Goal: Transaction & Acquisition: Purchase product/service

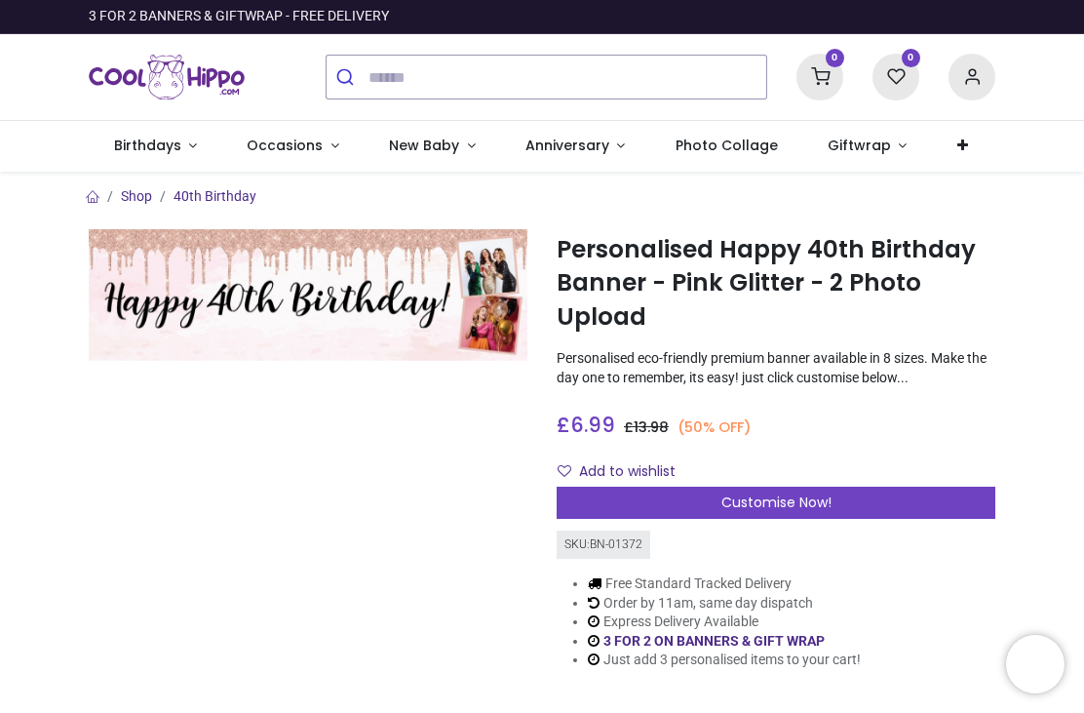
click at [274, 301] on img at bounding box center [308, 295] width 439 height 132
click at [397, 306] on img at bounding box center [308, 295] width 439 height 132
click at [330, 281] on img at bounding box center [308, 295] width 439 height 132
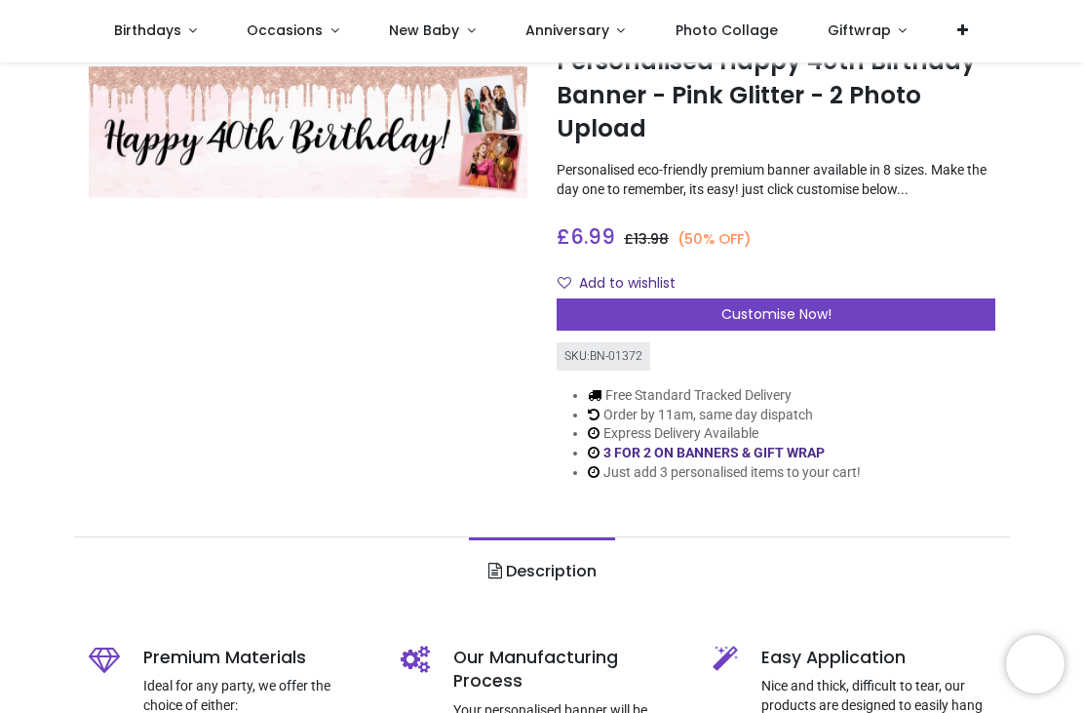
scroll to position [80, 0]
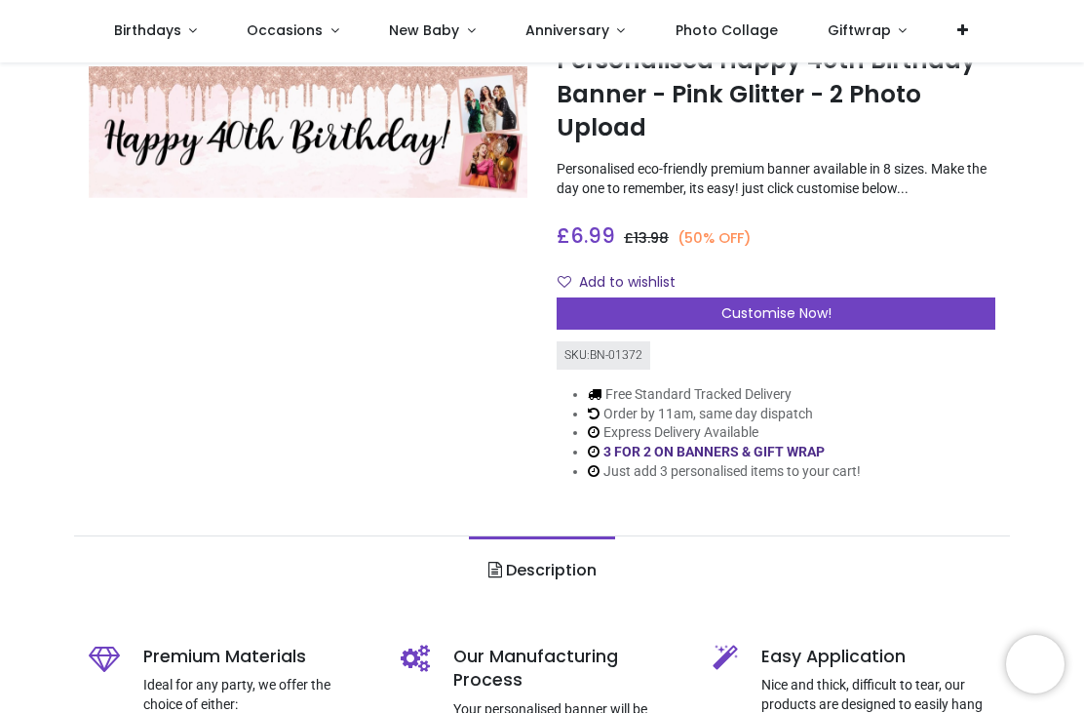
click at [829, 307] on span "Customise Now!" at bounding box center [777, 313] width 110 height 20
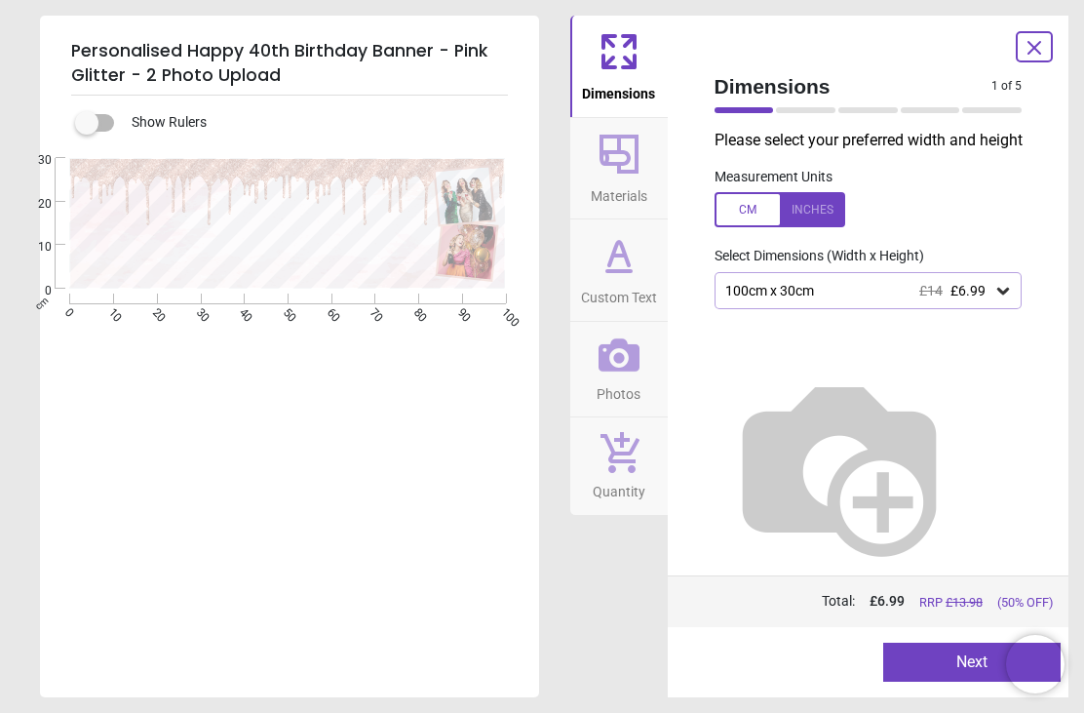
click at [993, 296] on div "100cm x 30cm £14 £6.99" at bounding box center [859, 291] width 271 height 17
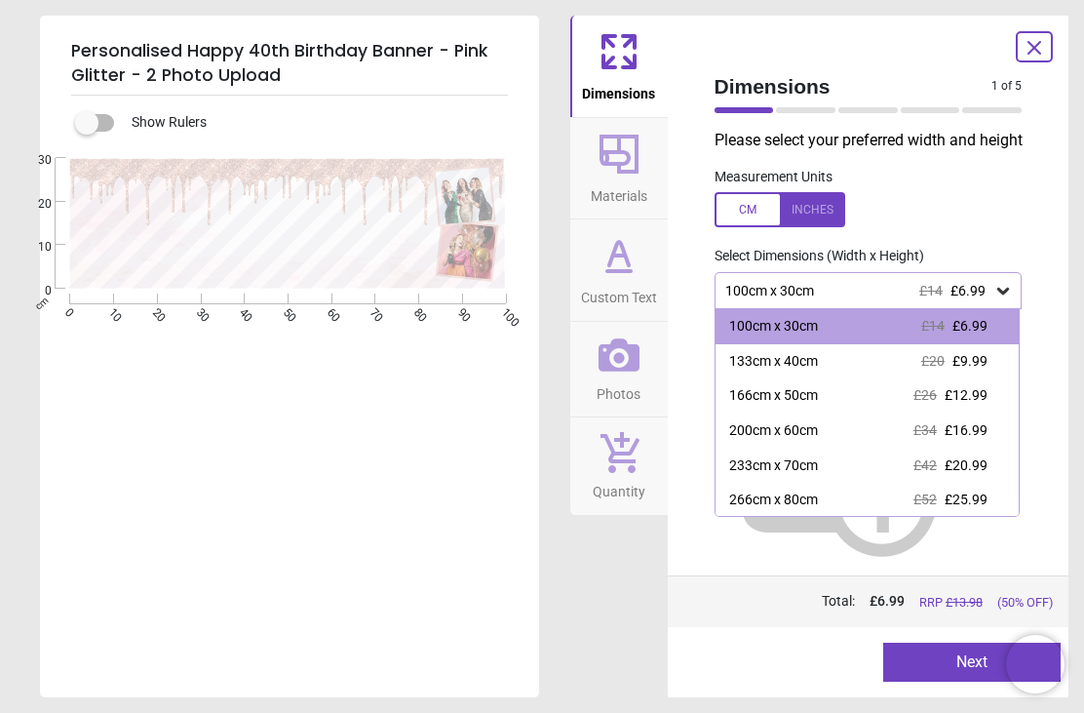
click at [807, 498] on div "266cm x 80cm" at bounding box center [773, 501] width 89 height 20
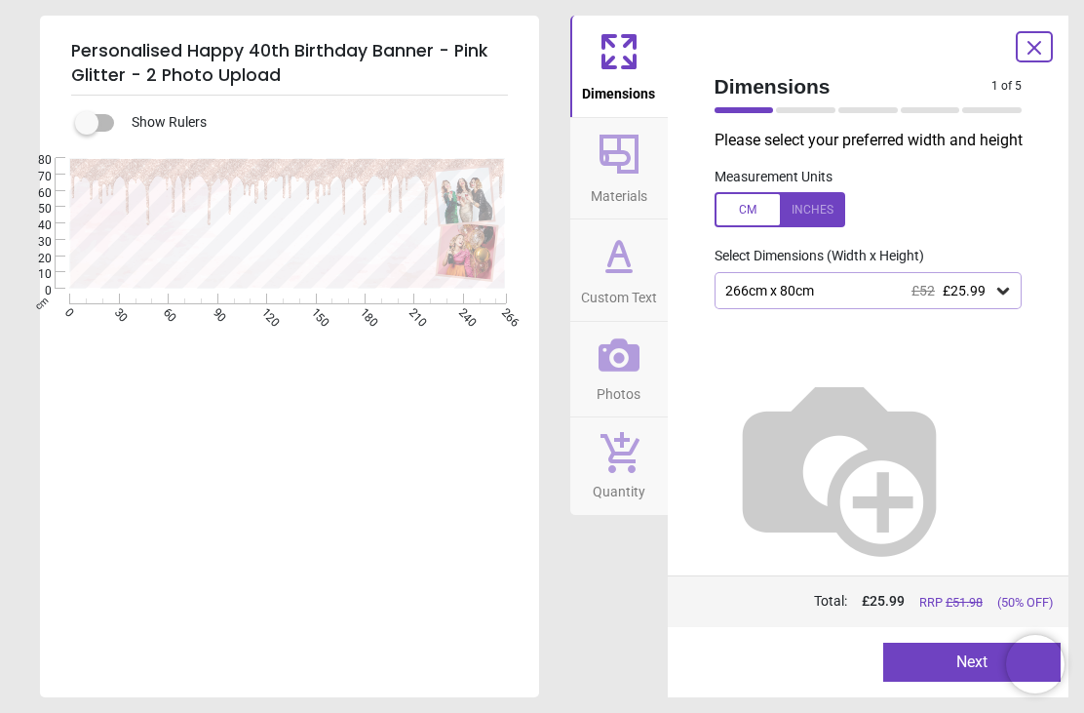
click at [808, 208] on div at bounding box center [780, 209] width 131 height 35
click at [1000, 285] on icon at bounding box center [1004, 291] width 20 height 20
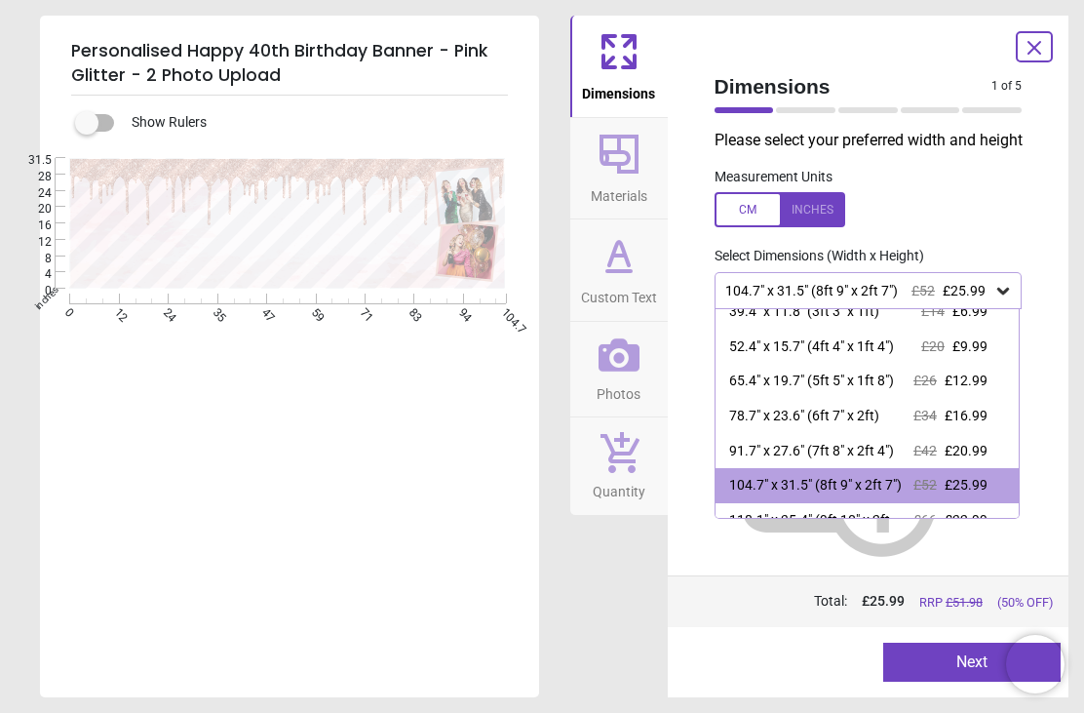
scroll to position [16, 0]
click at [896, 707] on div "Personalised Happy 40th Birthday Banner - Pink Glitter - 2 Photo Upload Show Ru…" at bounding box center [542, 356] width 1084 height 713
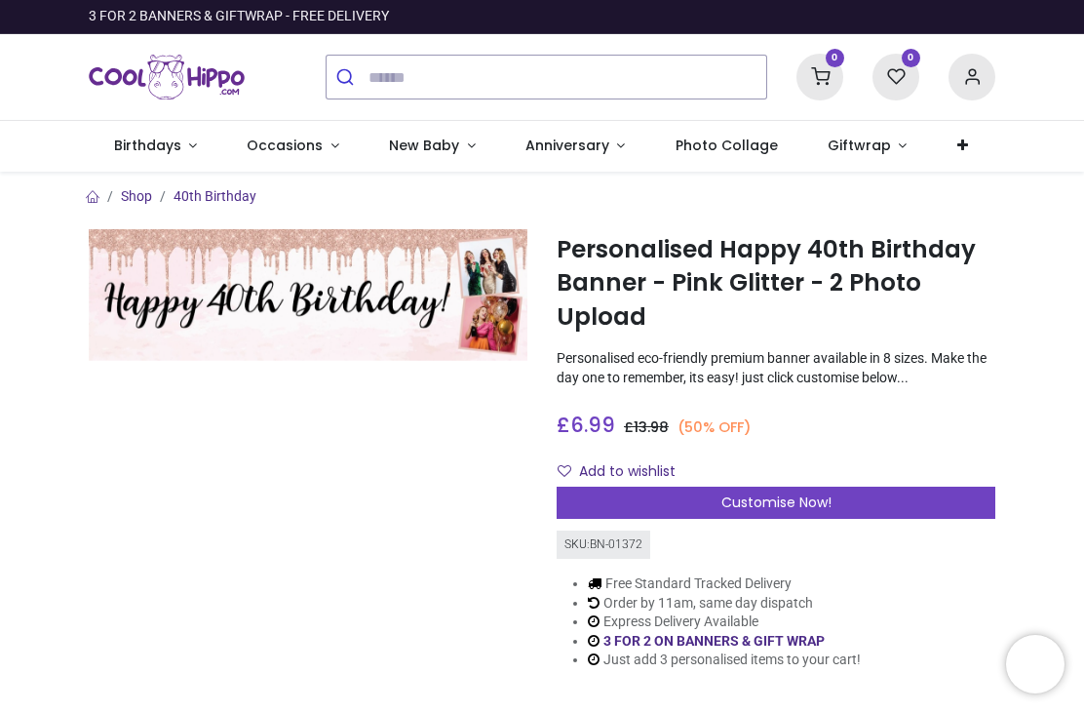
click at [758, 492] on span "Customise Now!" at bounding box center [777, 502] width 110 height 20
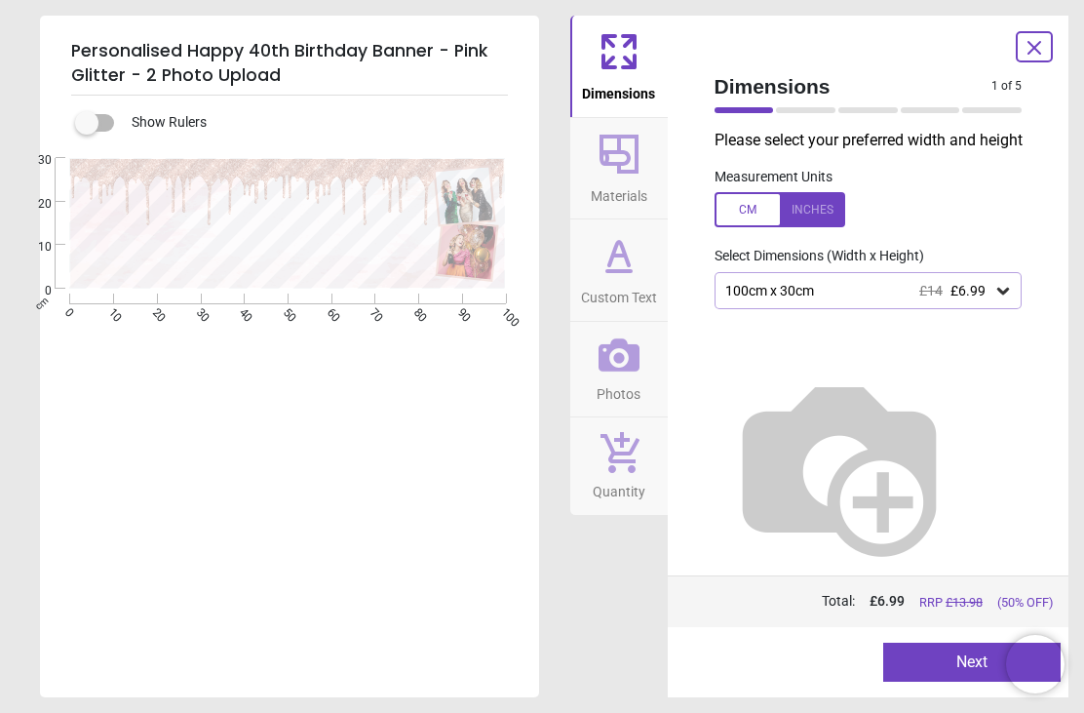
click at [1012, 295] on icon at bounding box center [1004, 291] width 20 height 20
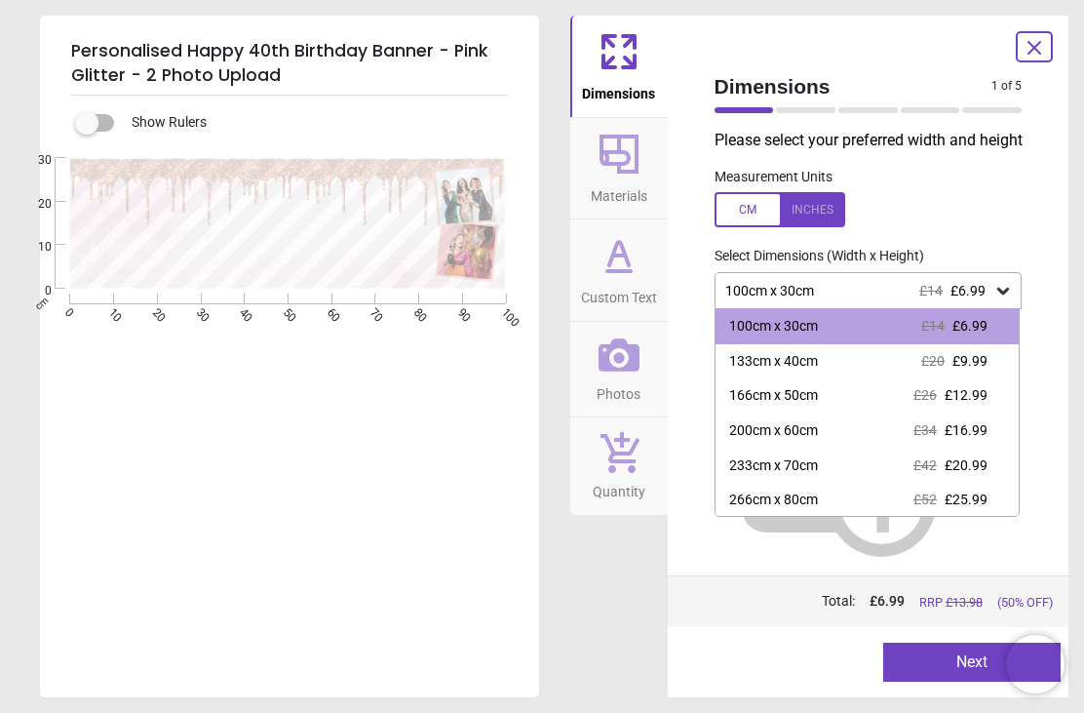
click at [764, 500] on div "266cm x 80cm" at bounding box center [773, 501] width 89 height 20
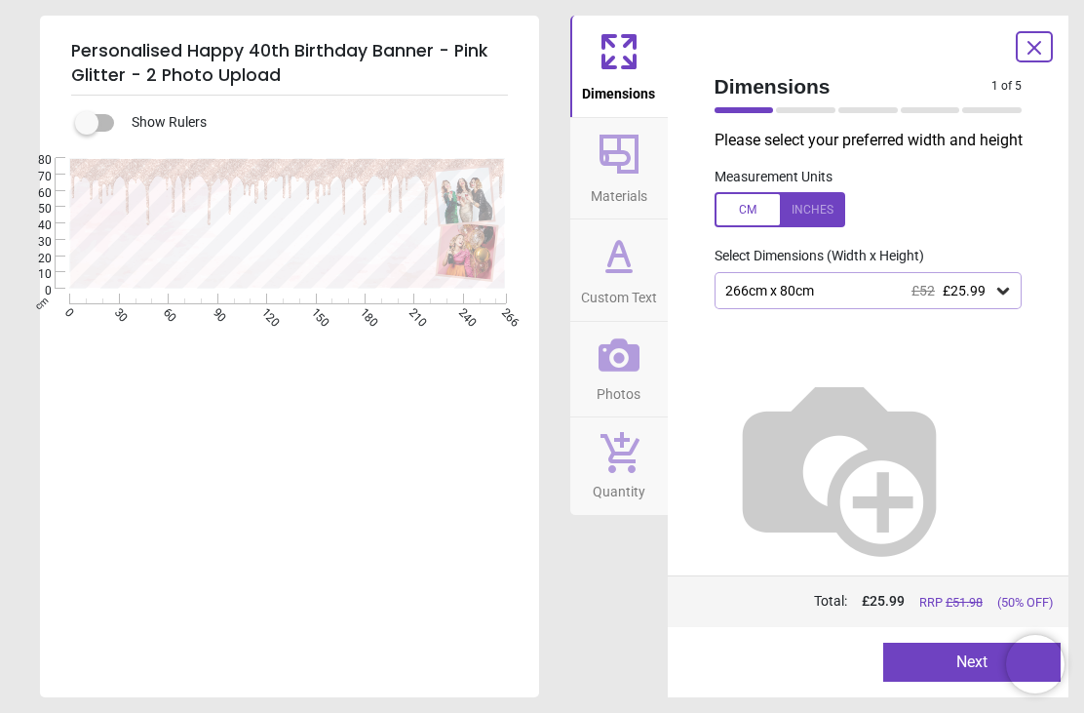
click at [830, 221] on div at bounding box center [780, 209] width 131 height 35
click at [767, 509] on div "Please select your preferred width and height Measurement Units Select Dimensio…" at bounding box center [868, 353] width 339 height 446
click at [787, 482] on div at bounding box center [868, 458] width 339 height 298
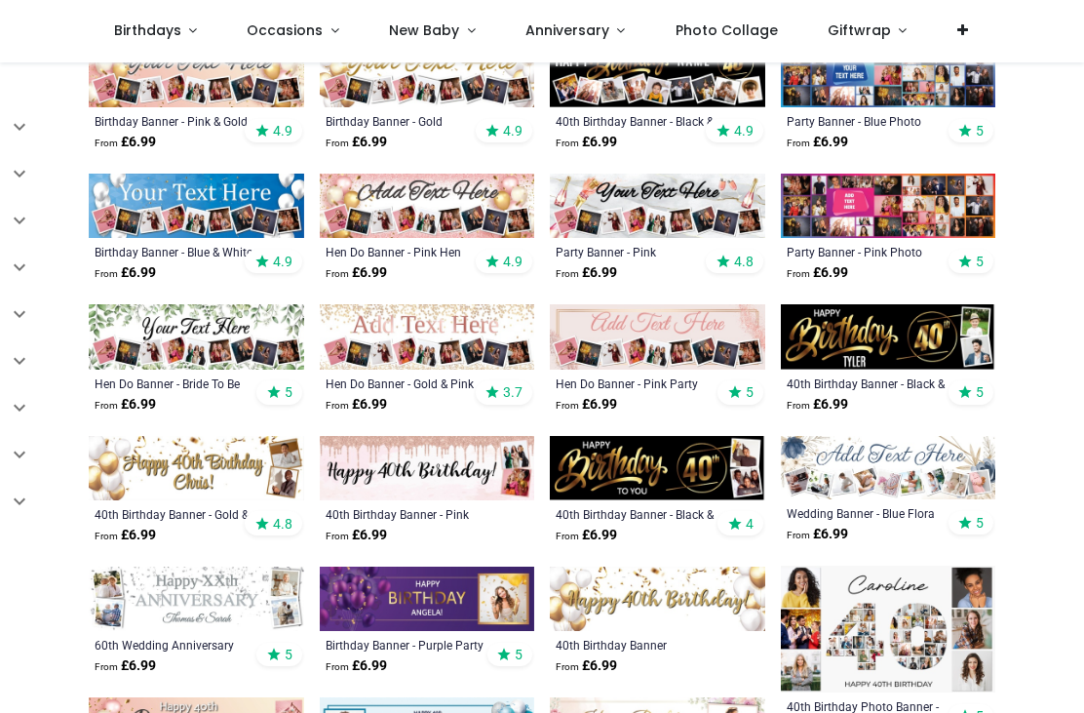
scroll to position [442, 0]
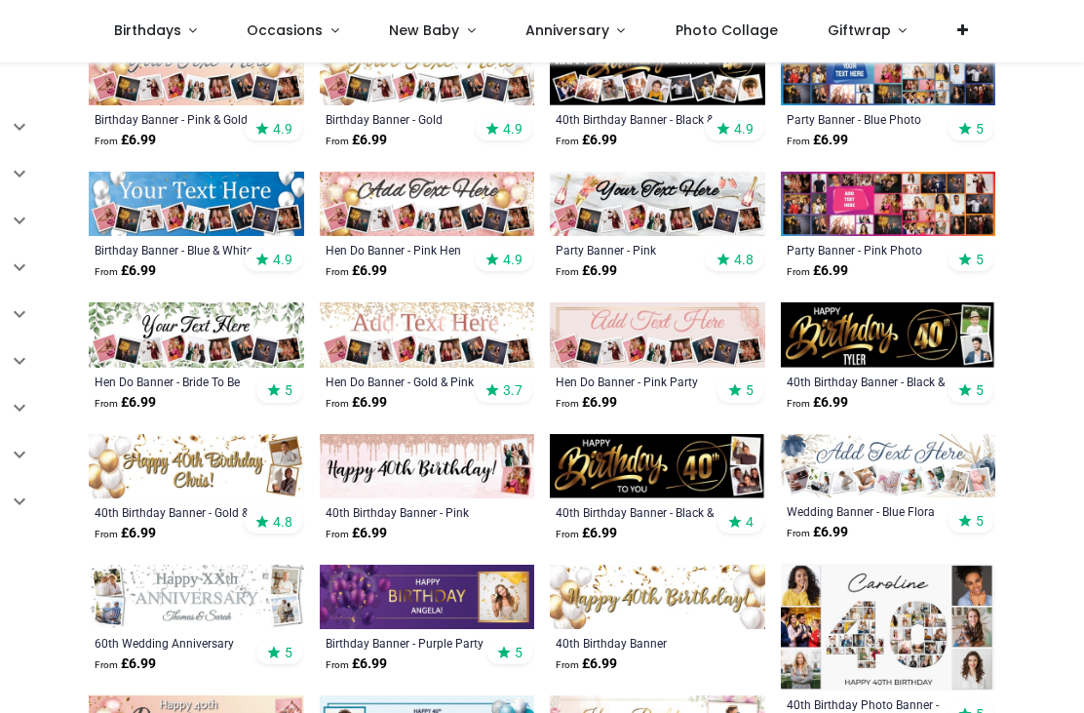
click at [445, 454] on img at bounding box center [428, 466] width 216 height 64
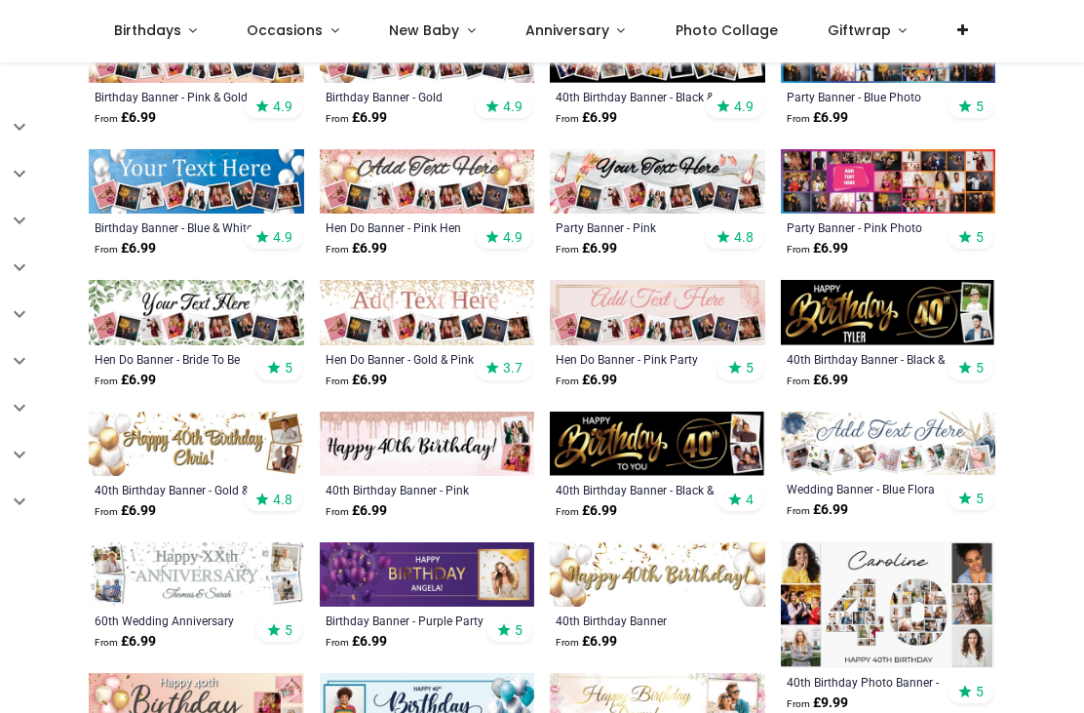
scroll to position [461, 0]
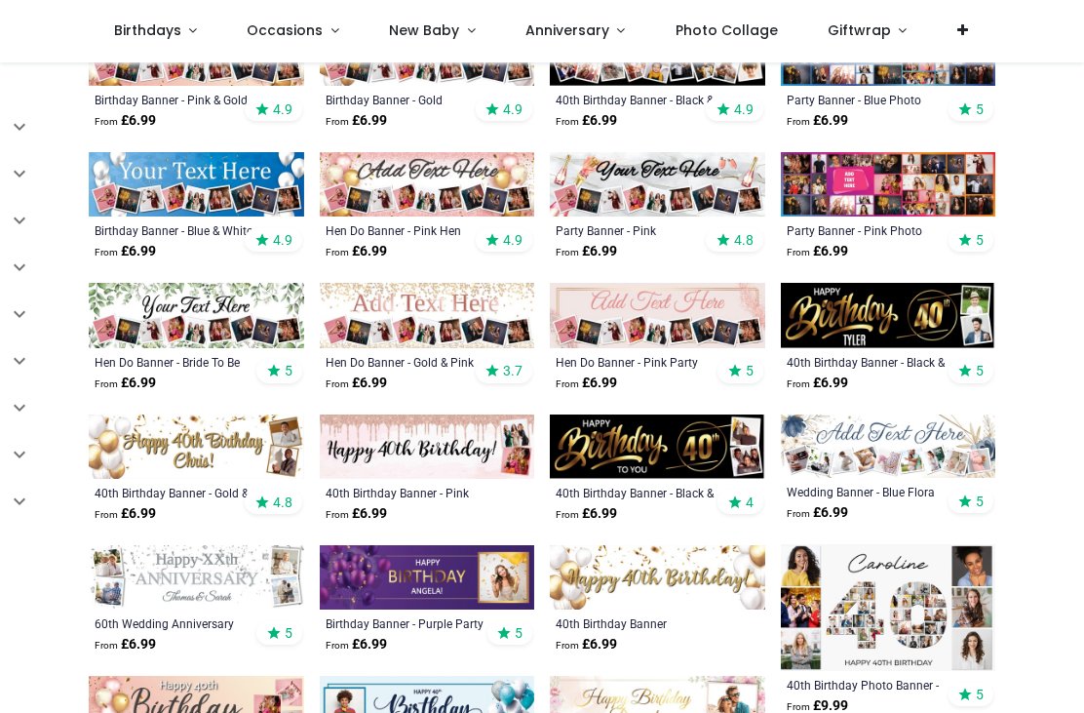
click at [445, 455] on img at bounding box center [428, 446] width 216 height 64
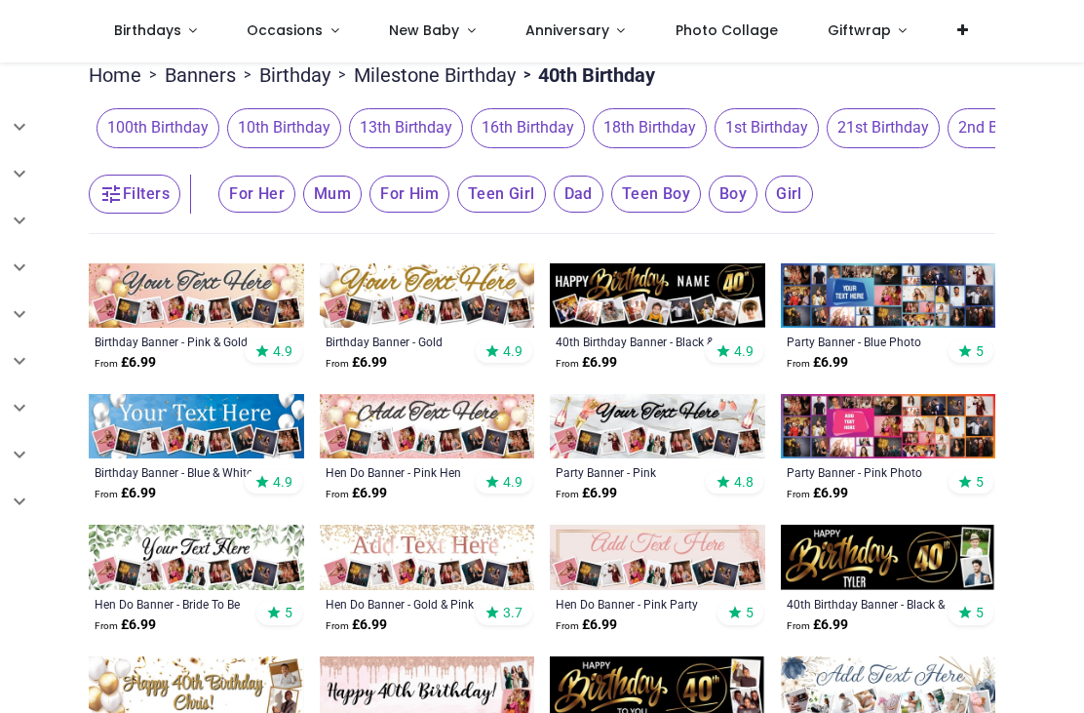
scroll to position [186, 0]
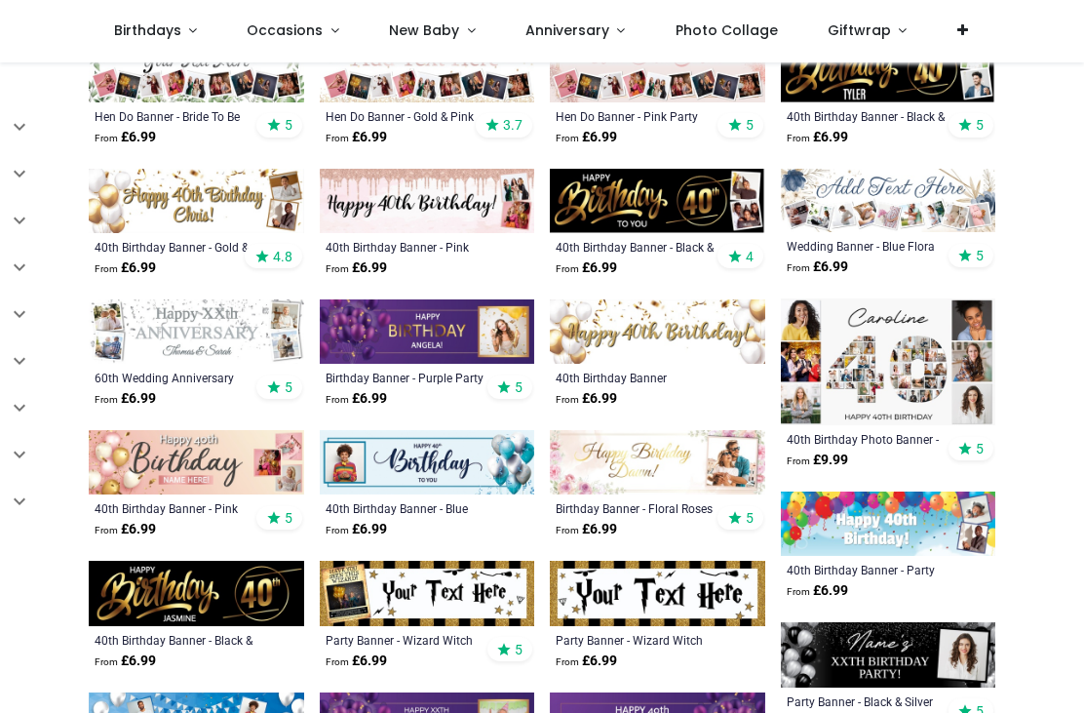
scroll to position [709, 0]
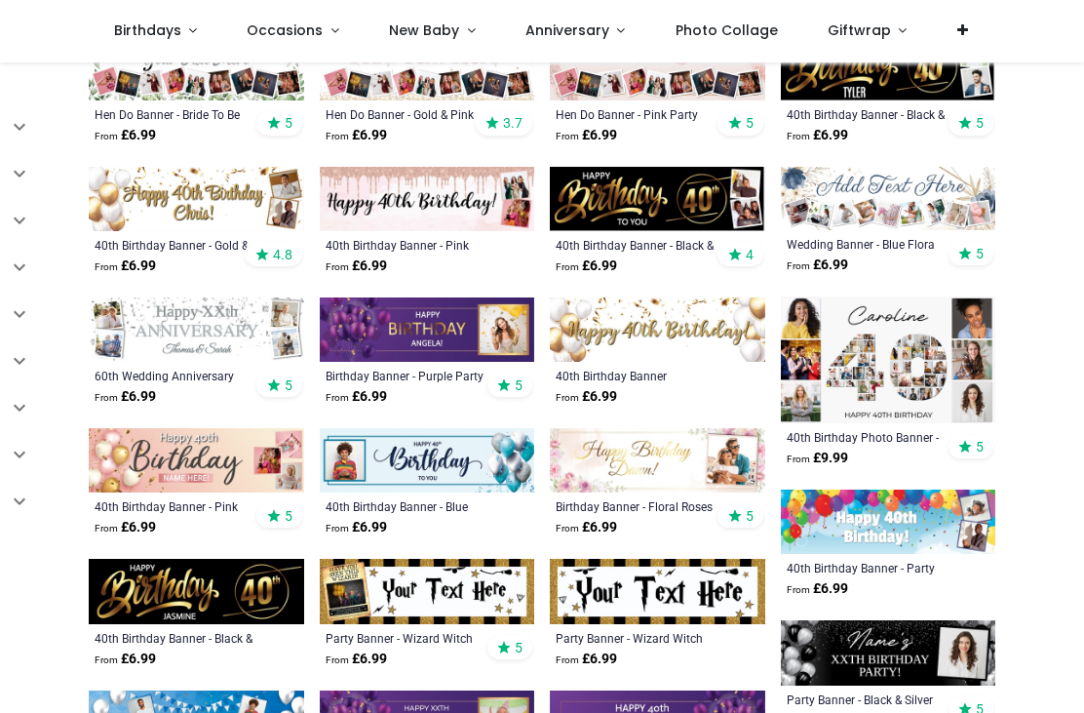
click at [167, 450] on img at bounding box center [197, 460] width 216 height 64
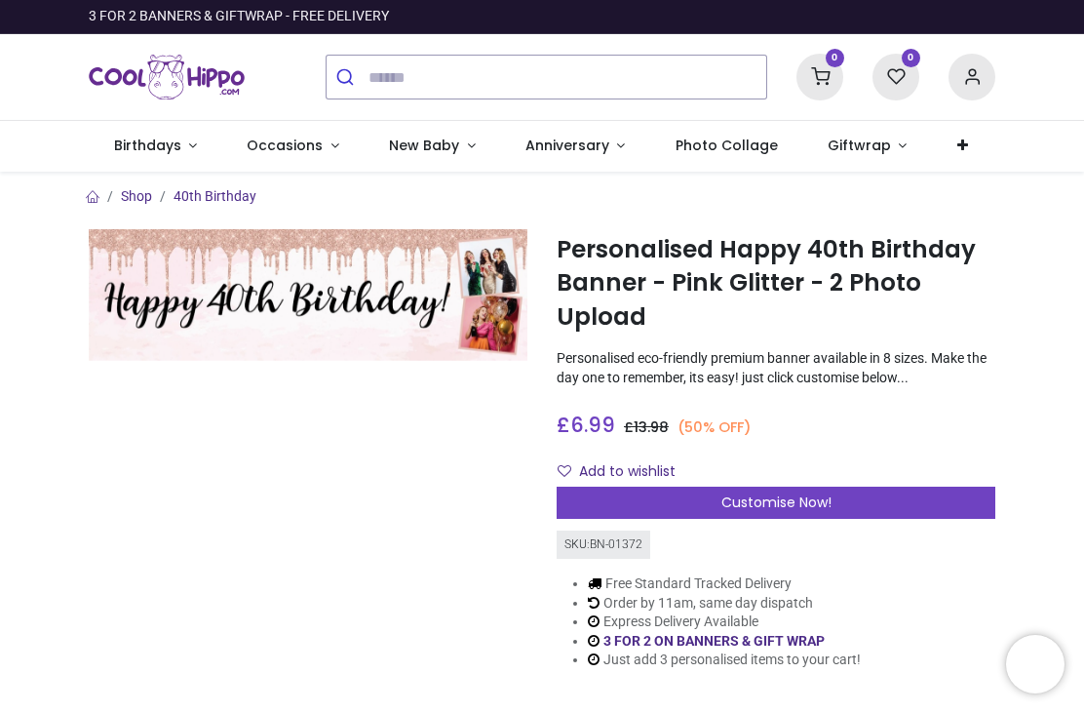
scroll to position [27, 0]
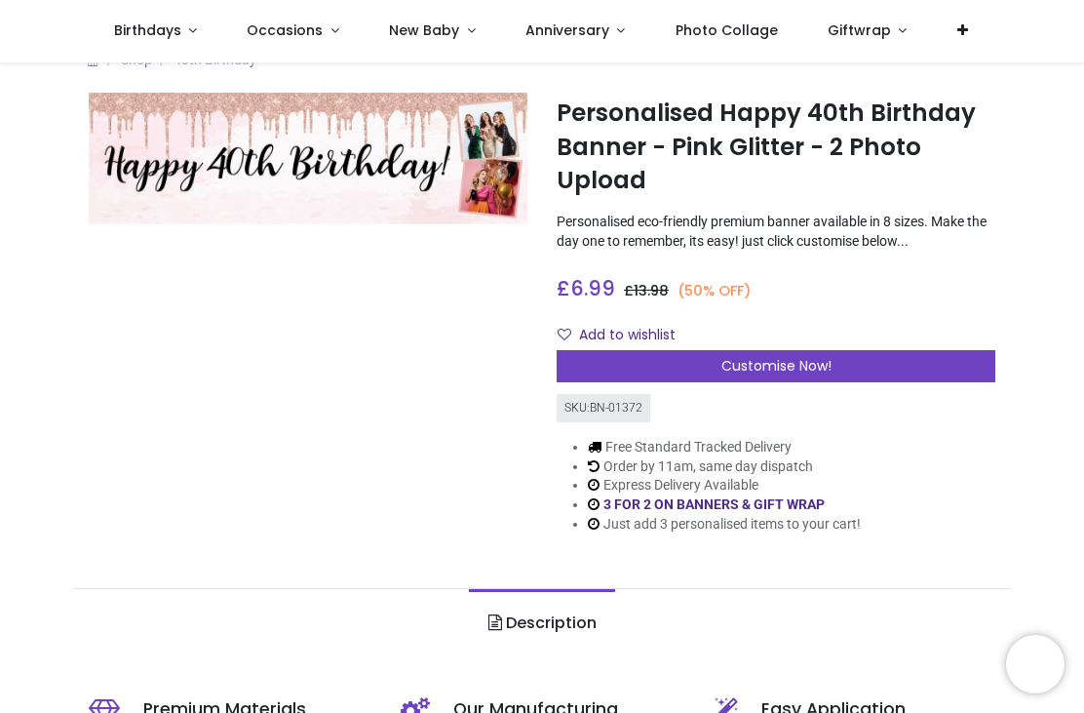
click at [844, 364] on div "Customise Now!" at bounding box center [776, 366] width 439 height 33
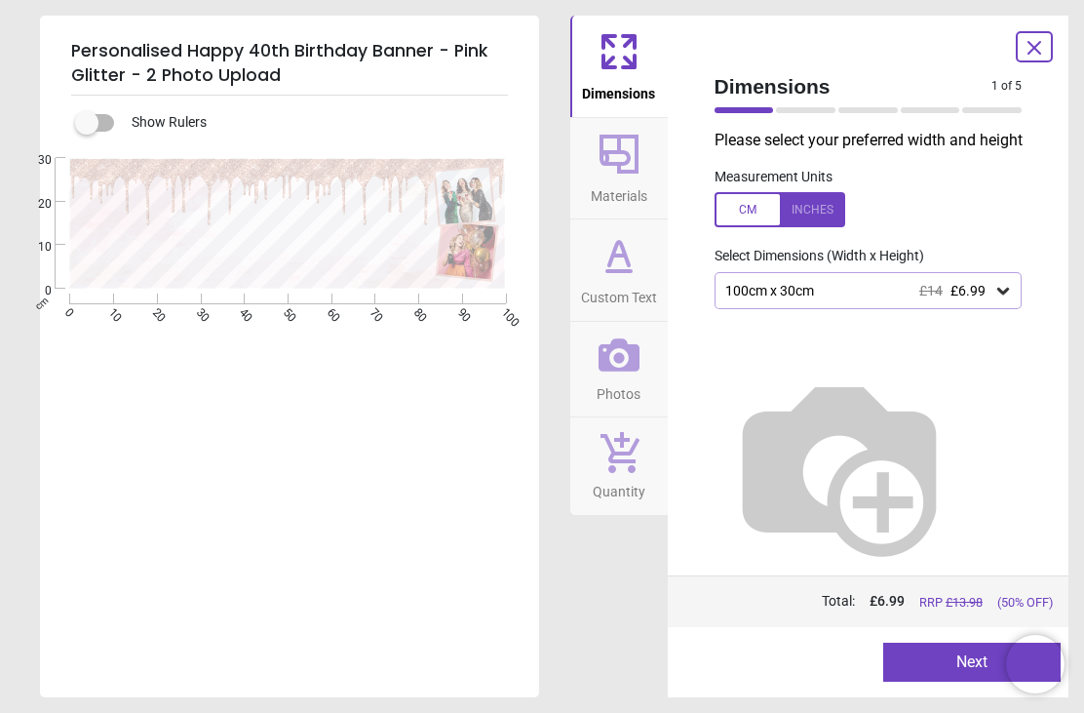
click at [1004, 290] on icon at bounding box center [1004, 291] width 12 height 7
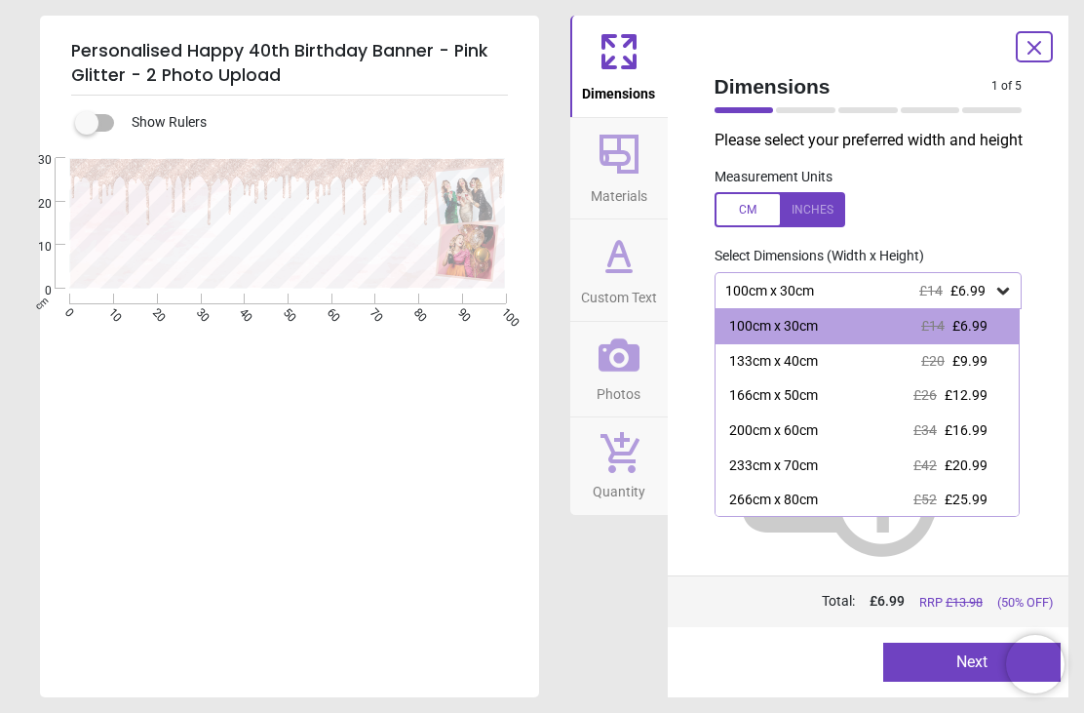
click at [803, 580] on div "Price : Total: £ 6.99 RRP £ 13.98 (50% OFF)" at bounding box center [869, 601] width 402 height 52
click at [820, 200] on div at bounding box center [780, 209] width 131 height 35
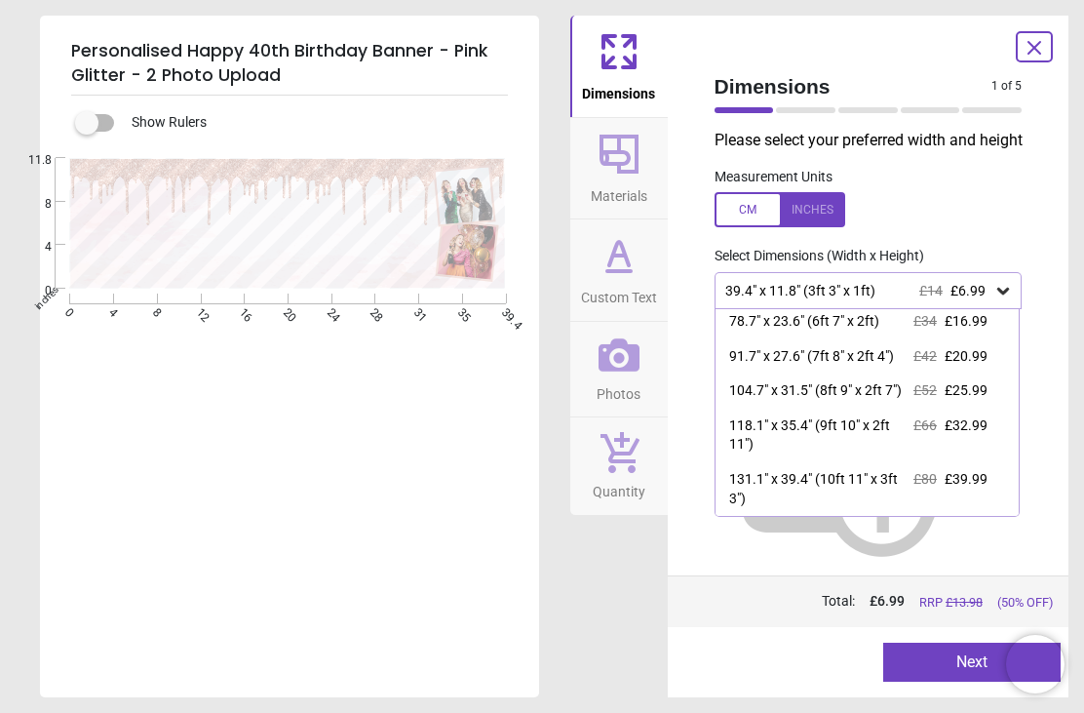
scroll to position [122, 0]
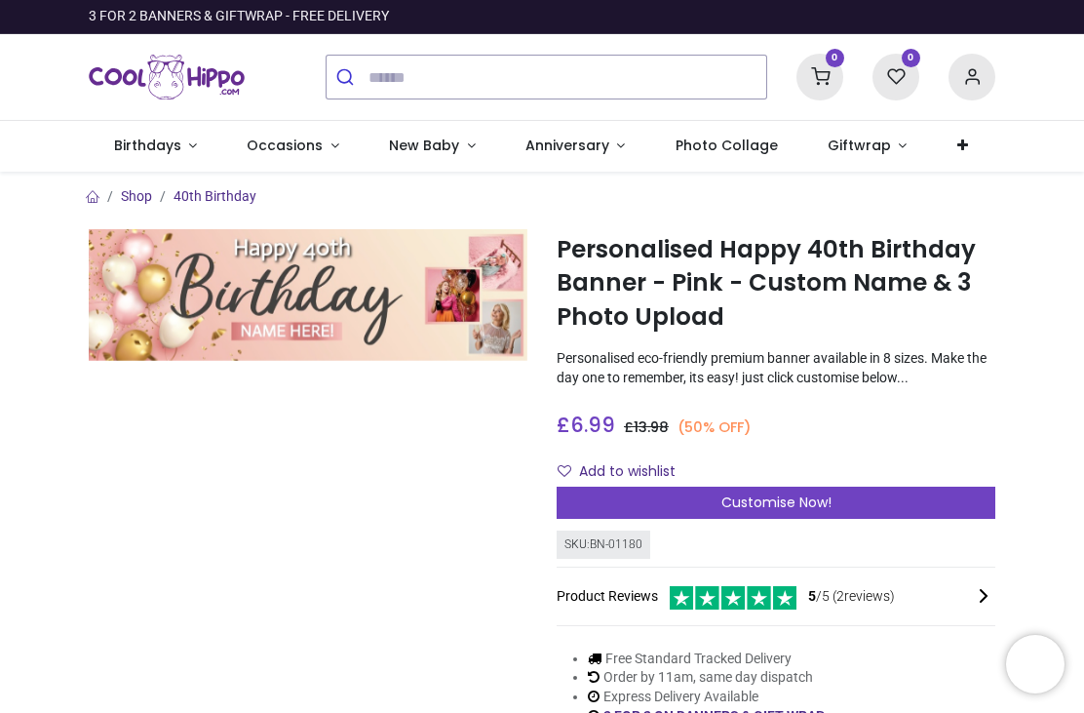
click at [772, 499] on span "Customise Now!" at bounding box center [777, 502] width 110 height 20
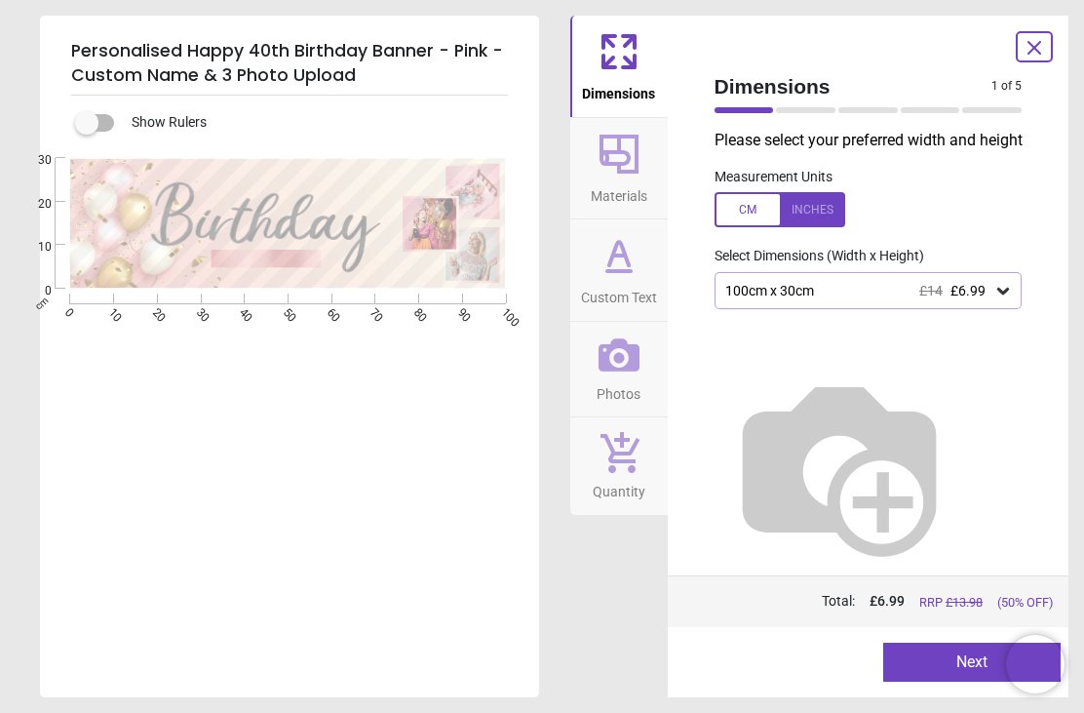
click at [589, 641] on div "Dimensions Materials Custom Text Photos Quantity" at bounding box center [620, 357] width 98 height 682
click at [1006, 272] on div "100cm x 30cm £14 £6.99" at bounding box center [869, 290] width 308 height 37
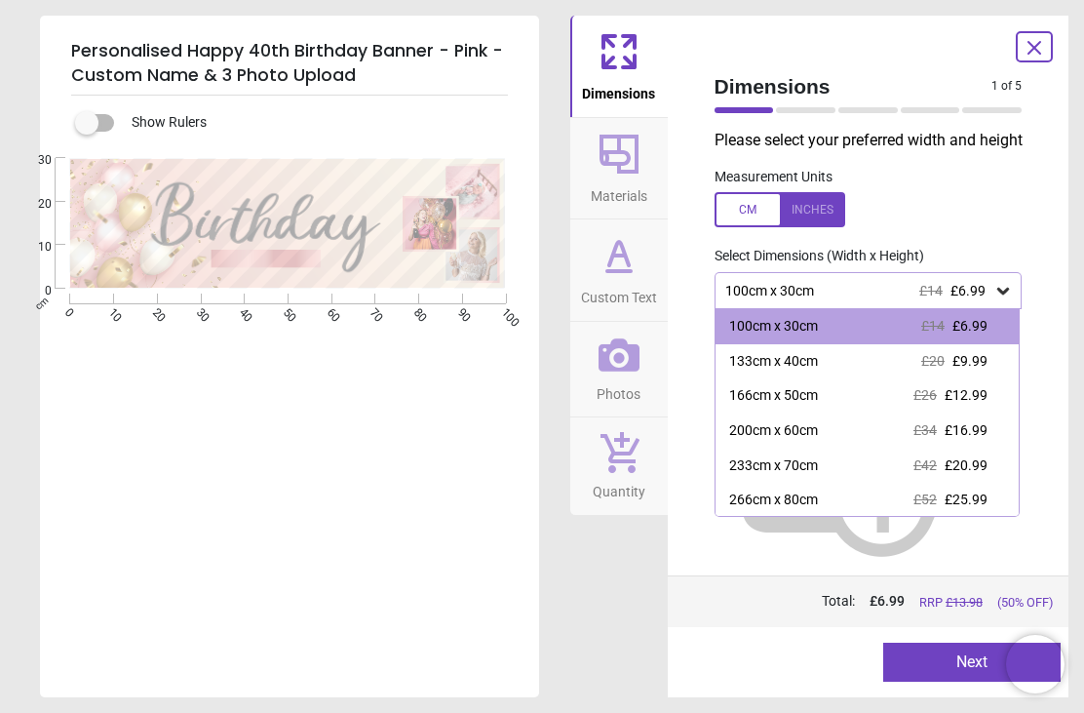
click at [809, 196] on div at bounding box center [780, 209] width 131 height 35
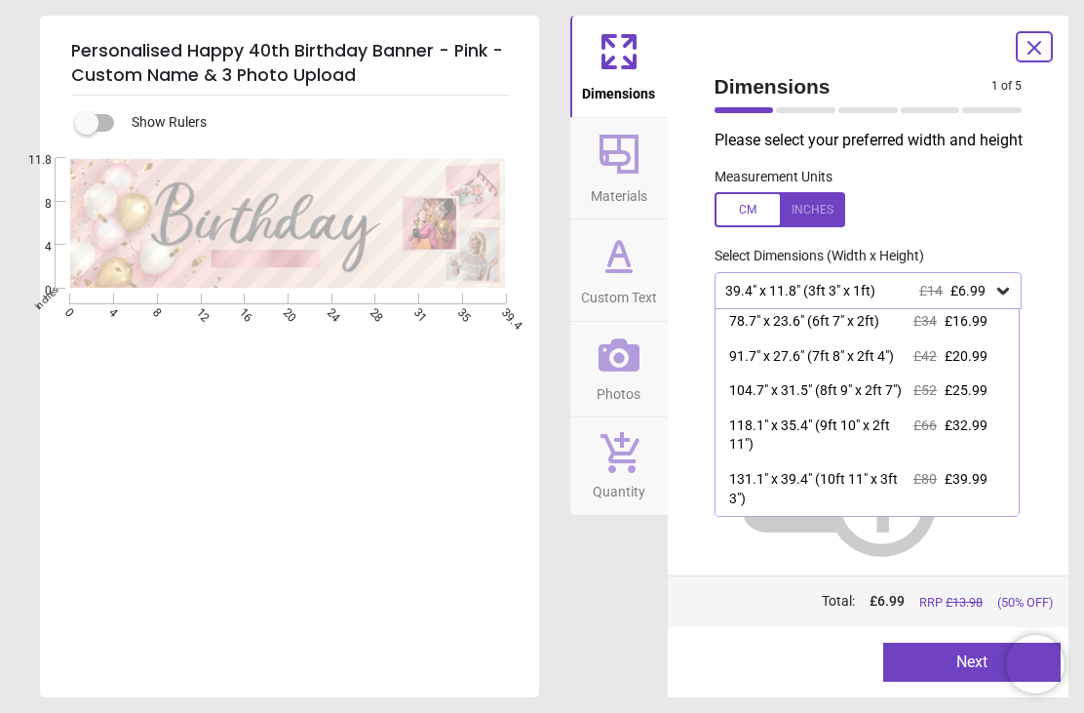
scroll to position [122, 0]
click at [754, 381] on div "104.7" x 31.5" (8ft 9" x 2ft 7")" at bounding box center [815, 391] width 173 height 20
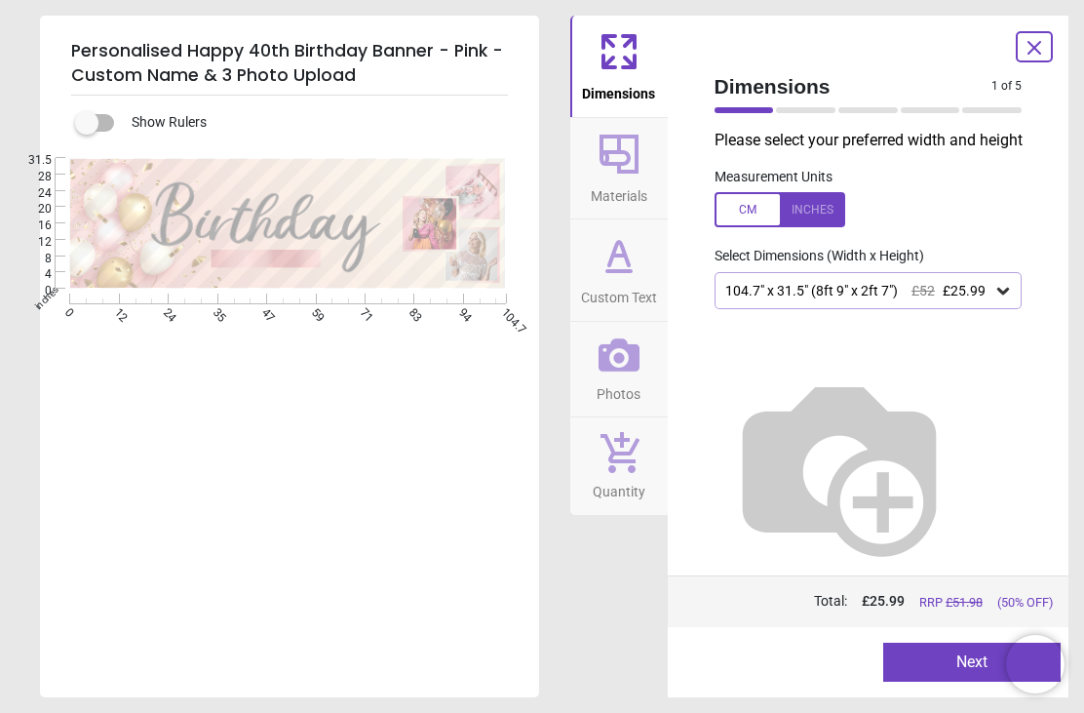
click at [728, 272] on div "104.7" x 31.5" (8ft 9" x 2ft 7") £52 £25.99" at bounding box center [869, 290] width 308 height 37
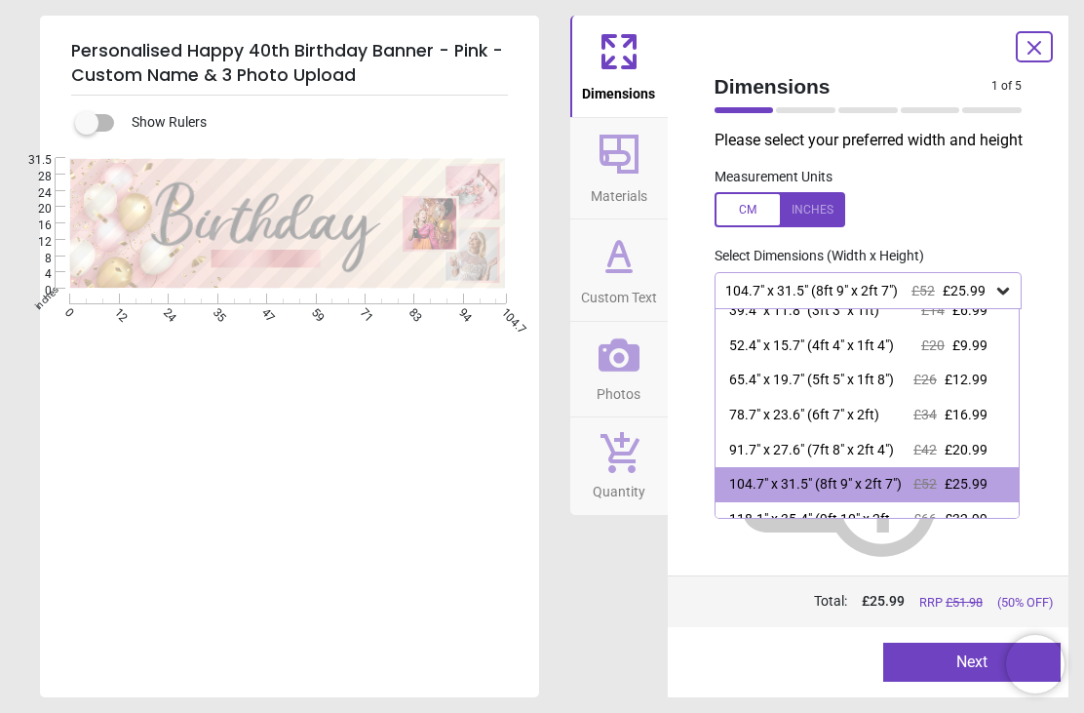
scroll to position [16, 0]
click at [937, 656] on button "Next" at bounding box center [972, 662] width 177 height 39
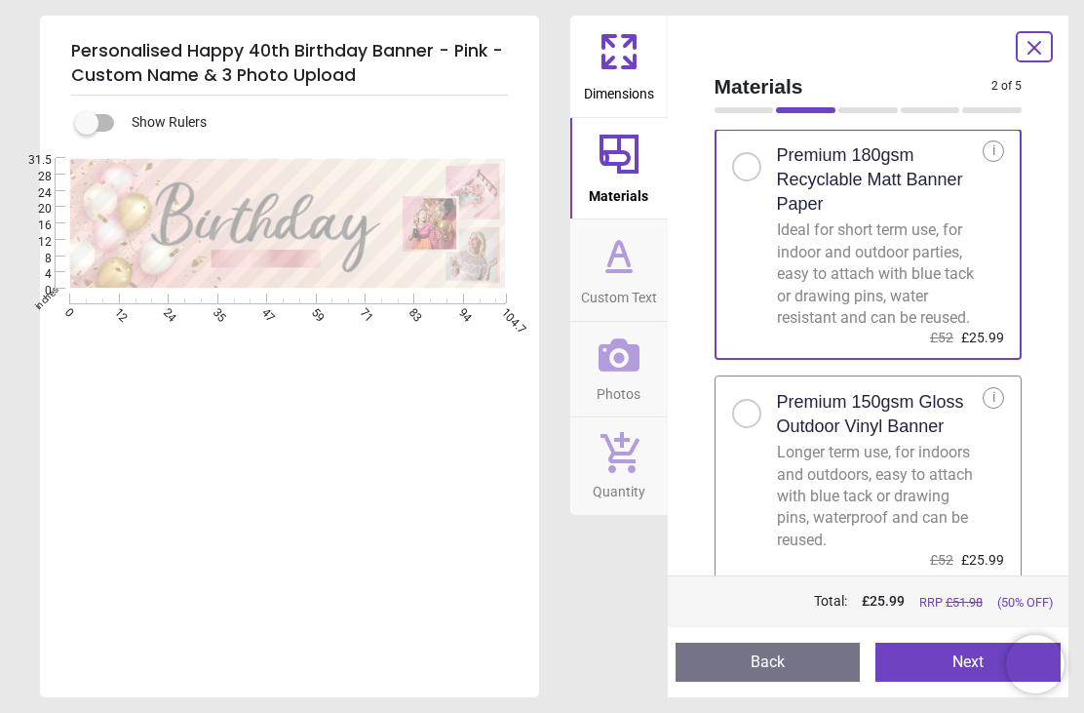
scroll to position [38, 0]
click at [949, 661] on button "Next" at bounding box center [968, 662] width 185 height 39
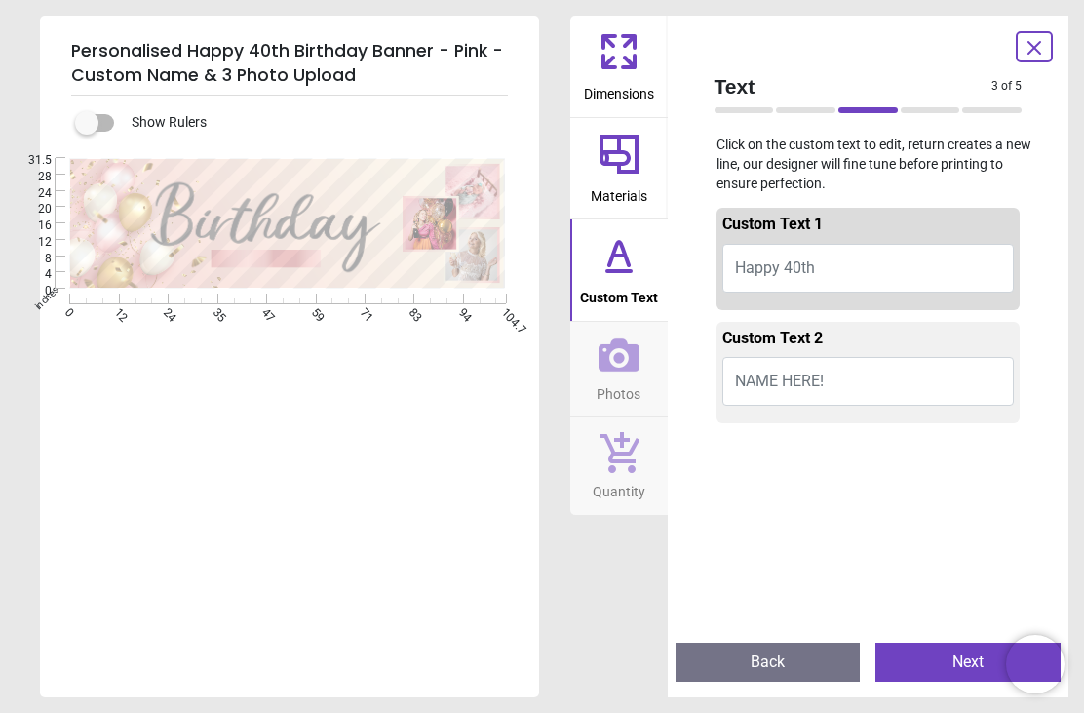
click at [762, 381] on span "NAME HERE!" at bounding box center [779, 381] width 89 height 19
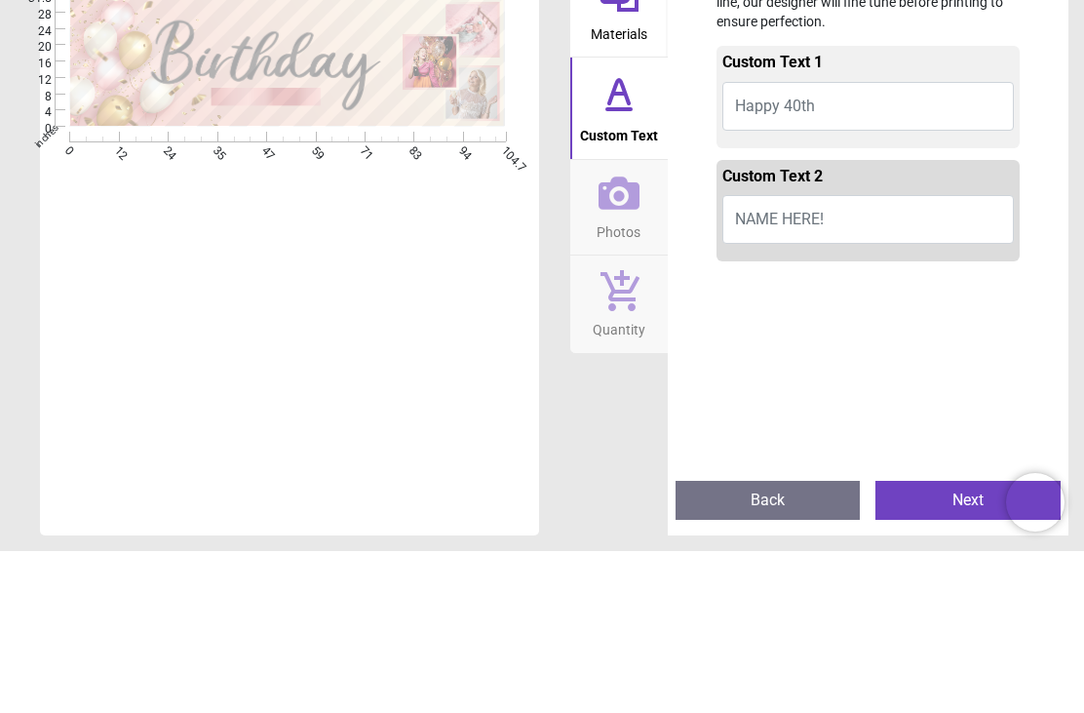
click at [771, 258] on span "Happy 40th" at bounding box center [775, 267] width 80 height 19
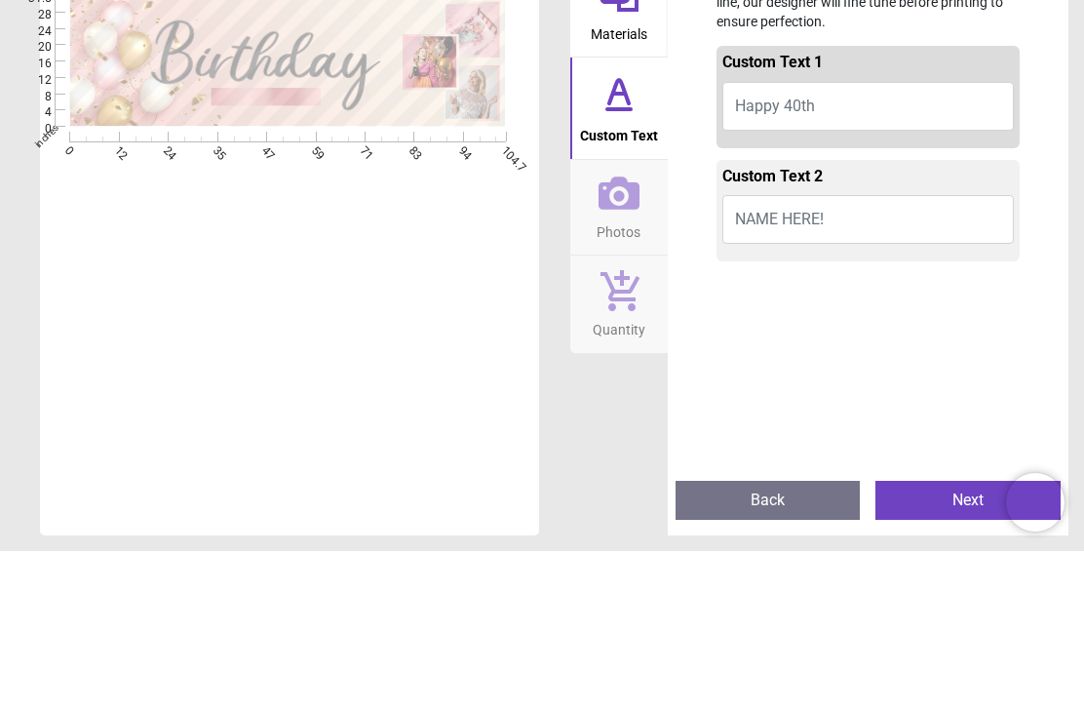
click at [788, 258] on span "Happy 40th" at bounding box center [775, 267] width 80 height 19
click at [797, 372] on span "NAME HERE!" at bounding box center [779, 381] width 89 height 19
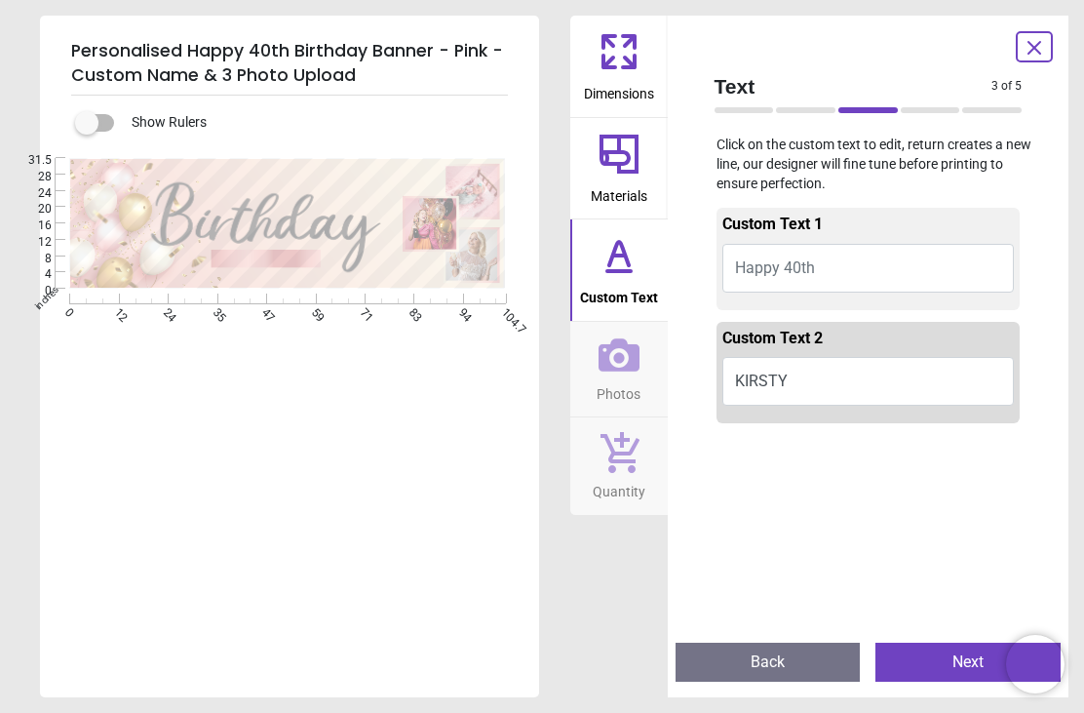
type textarea "******"
click at [792, 266] on span "Happy 40th" at bounding box center [775, 267] width 80 height 19
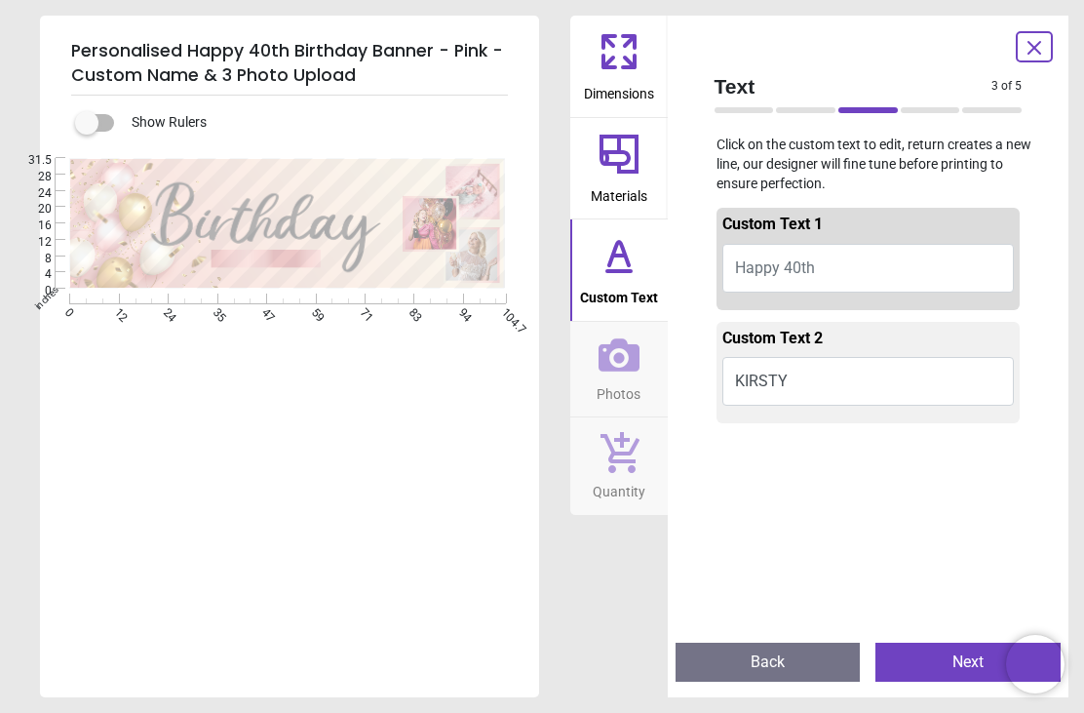
click at [772, 258] on span "Happy 40th" at bounding box center [775, 267] width 80 height 19
click at [767, 271] on span "Happy 40th" at bounding box center [775, 267] width 80 height 19
click at [768, 278] on button "Happy 40th" at bounding box center [869, 268] width 293 height 49
click at [971, 657] on button "Next" at bounding box center [968, 662] width 185 height 39
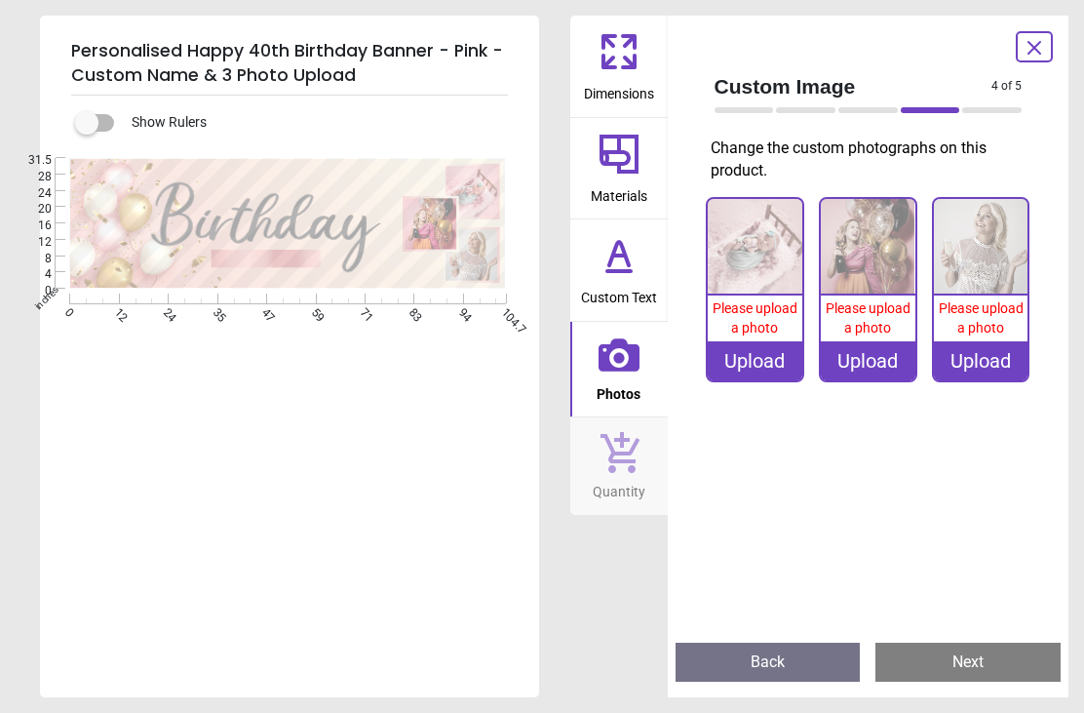
click at [775, 661] on button "Back" at bounding box center [768, 662] width 185 height 39
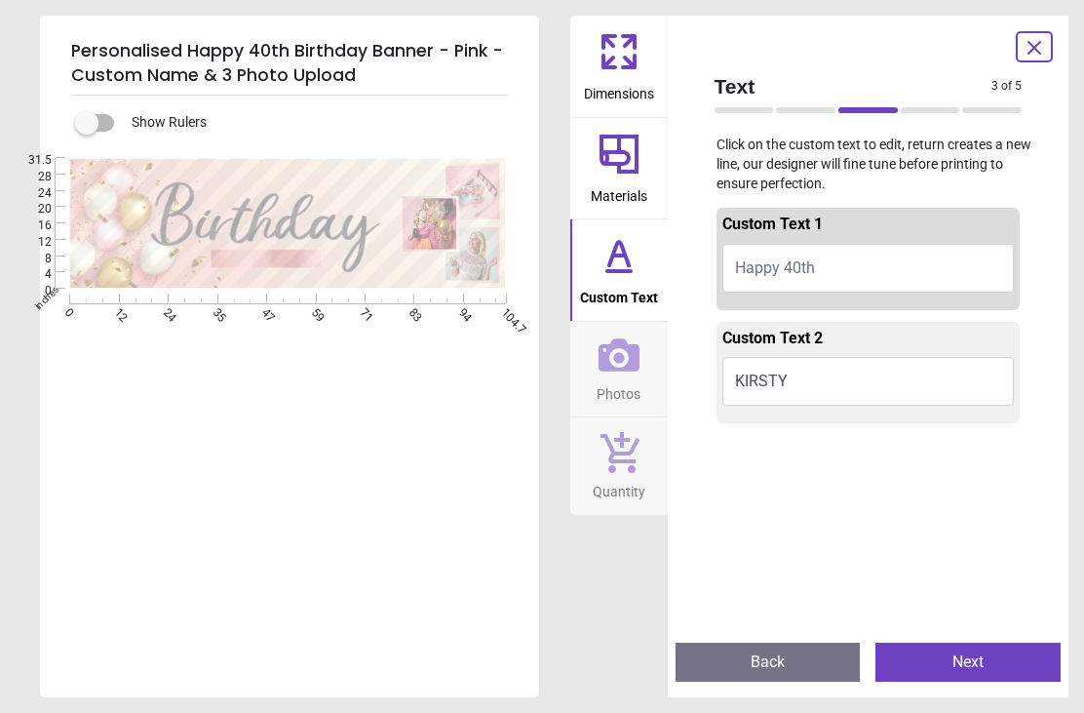
click at [796, 262] on span "Happy 40th" at bounding box center [775, 267] width 80 height 19
click at [638, 270] on icon at bounding box center [619, 255] width 47 height 47
click at [616, 273] on icon at bounding box center [619, 255] width 47 height 47
click at [825, 264] on button "Happy 40th" at bounding box center [869, 268] width 293 height 49
click at [756, 271] on span "Happy 40th" at bounding box center [775, 267] width 80 height 19
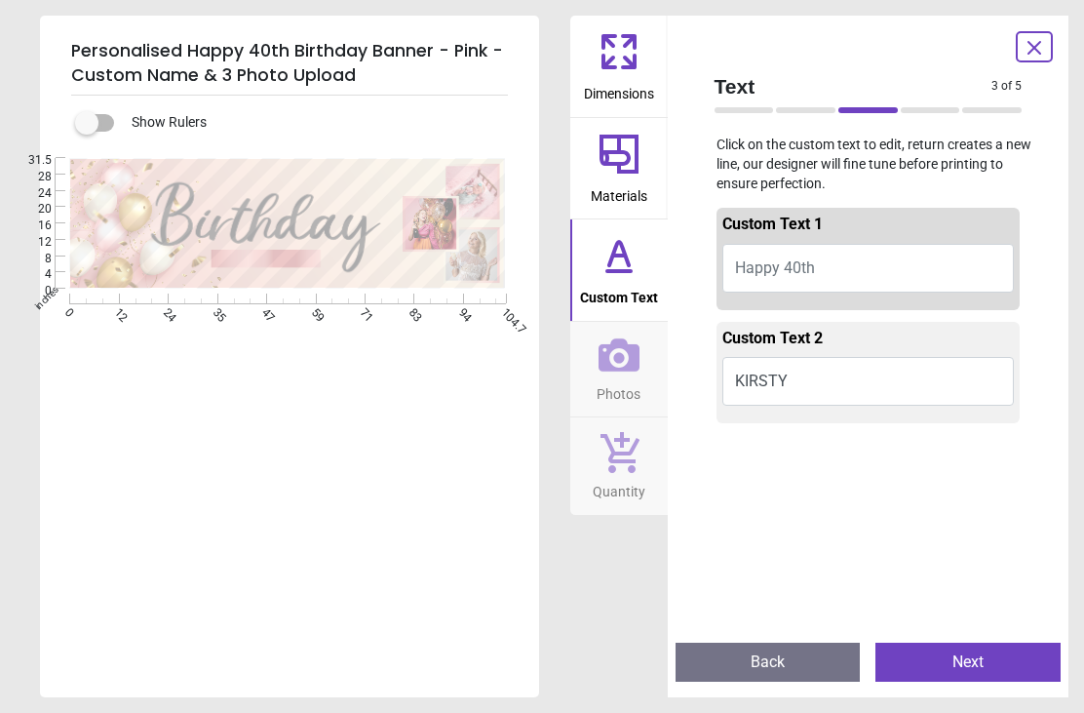
click at [799, 253] on button "Happy 40th" at bounding box center [869, 268] width 293 height 49
click at [798, 366] on button "KIRSTY" at bounding box center [869, 381] width 293 height 49
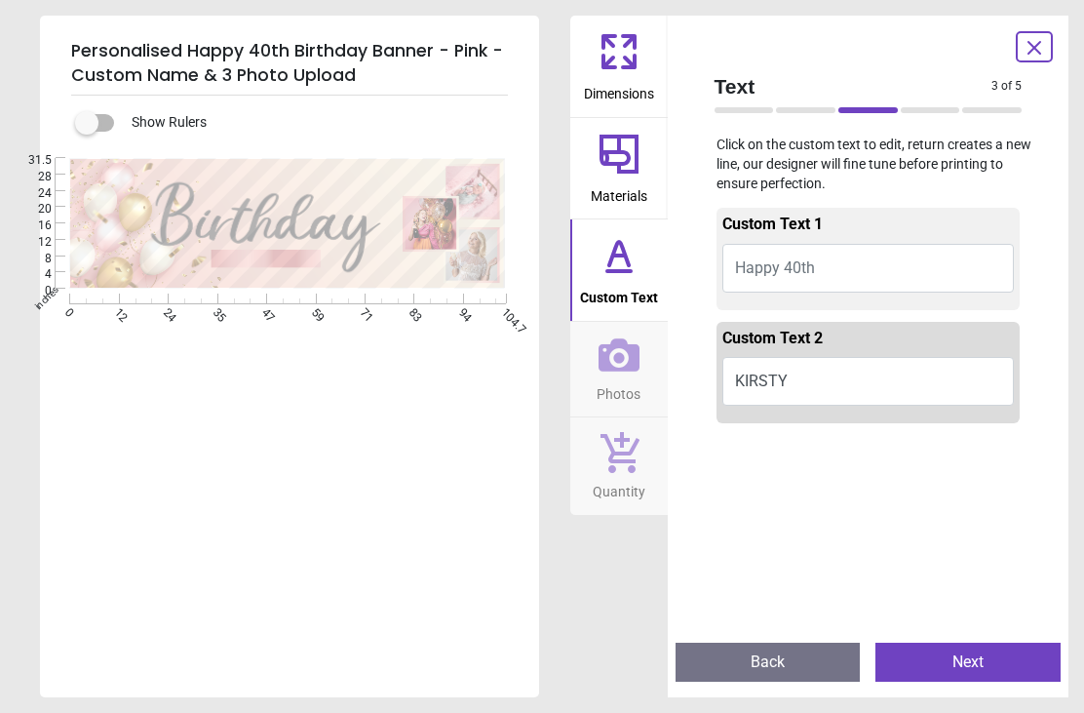
click at [620, 60] on icon at bounding box center [619, 51] width 47 height 47
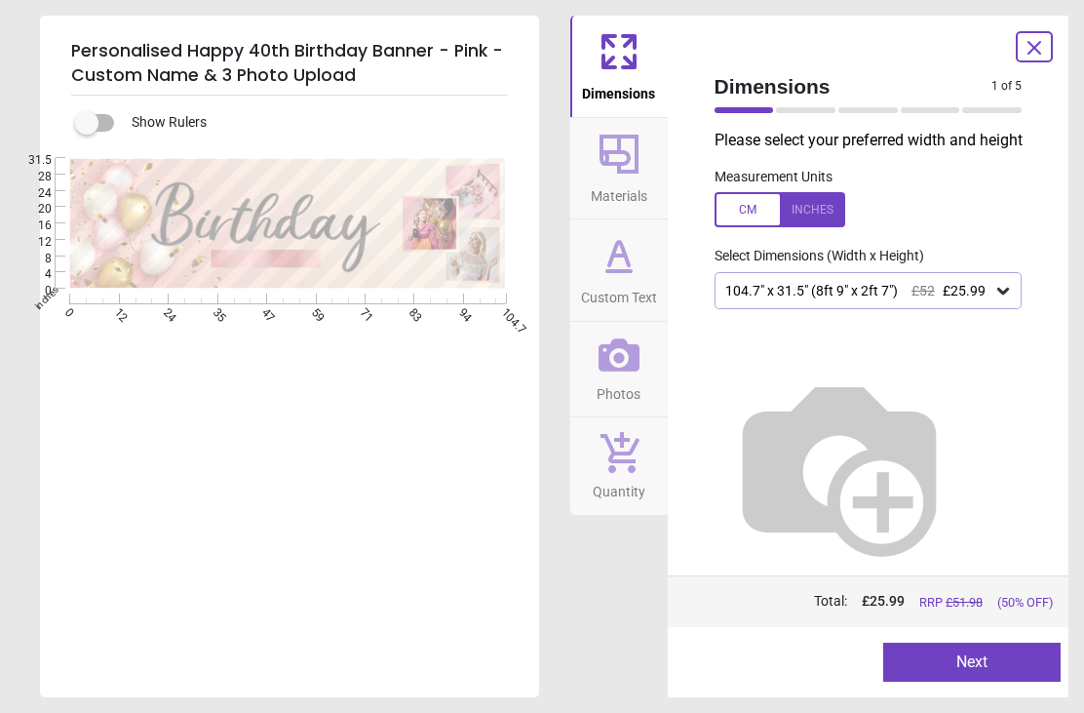
click at [620, 175] on icon at bounding box center [619, 154] width 47 height 47
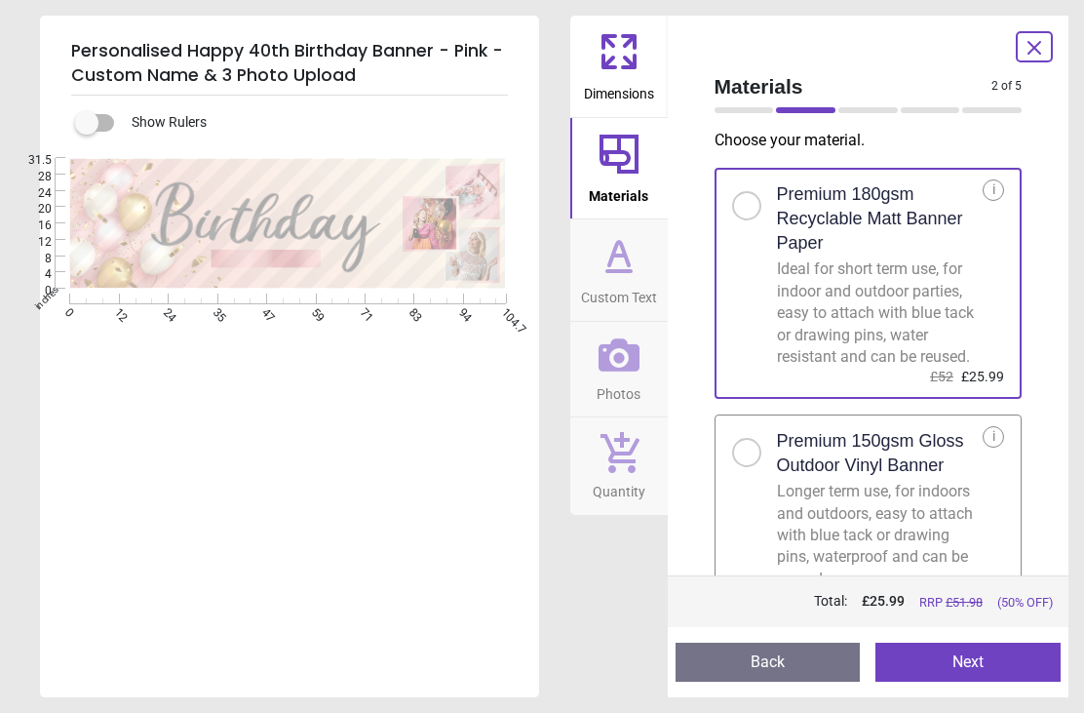
click at [617, 279] on span "Custom Text" at bounding box center [619, 293] width 76 height 29
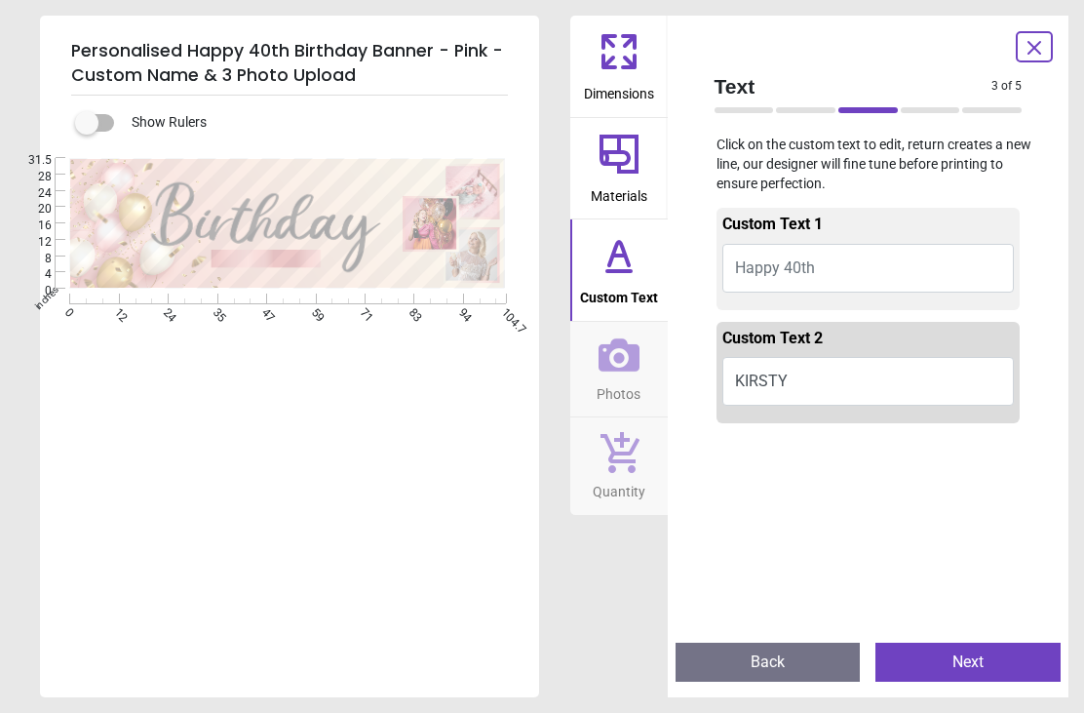
click at [628, 267] on icon at bounding box center [619, 255] width 47 height 47
click at [764, 267] on span "Happy 40th" at bounding box center [775, 267] width 80 height 19
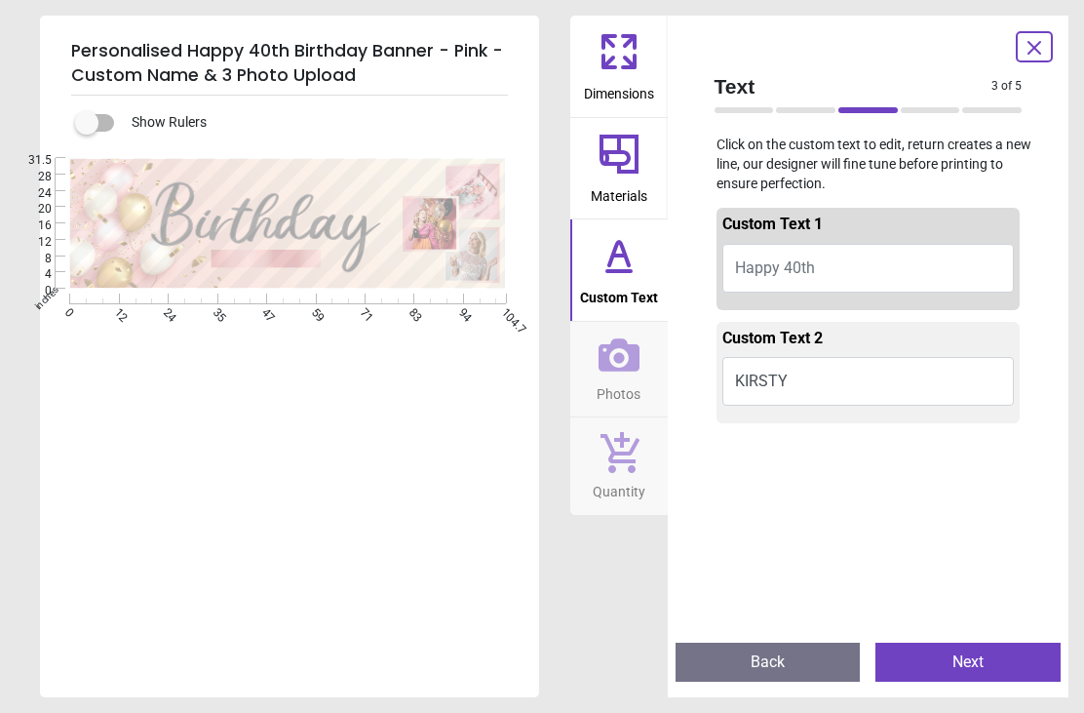
click at [807, 381] on button "KIRSTY" at bounding box center [869, 381] width 293 height 49
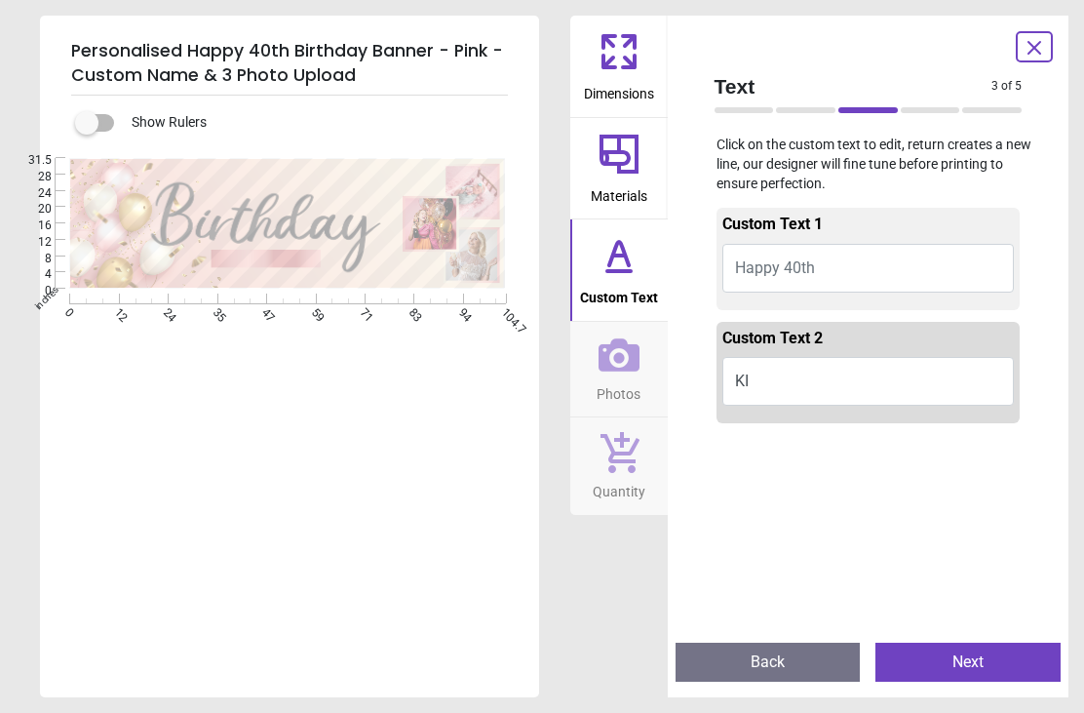
type textarea "*"
type textarea "******"
click at [809, 264] on span "Happy 40th" at bounding box center [775, 267] width 80 height 19
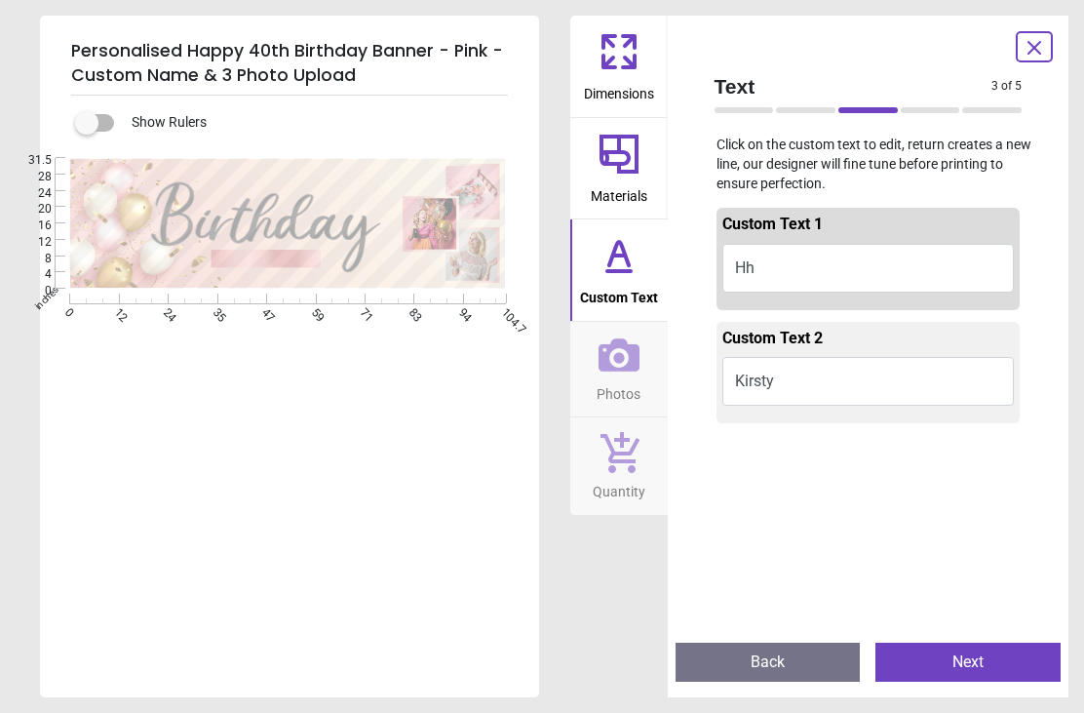
type textarea "*"
click at [273, 169] on div ".cls-1 { fill: url(#Degradado_sin_nombre_20); } .cls-1, .cls-2, .cls-3 { stroke…" at bounding box center [287, 223] width 495 height 131
click at [314, 177] on div ".cls-1 { fill: url(#Degradado_sin_nombre_20); } .cls-1, .cls-2, .cls-3 { stroke…" at bounding box center [287, 223] width 495 height 131
click at [842, 266] on button "Happy 40th" at bounding box center [869, 268] width 293 height 49
click at [783, 372] on button "Kirsty" at bounding box center [869, 381] width 293 height 49
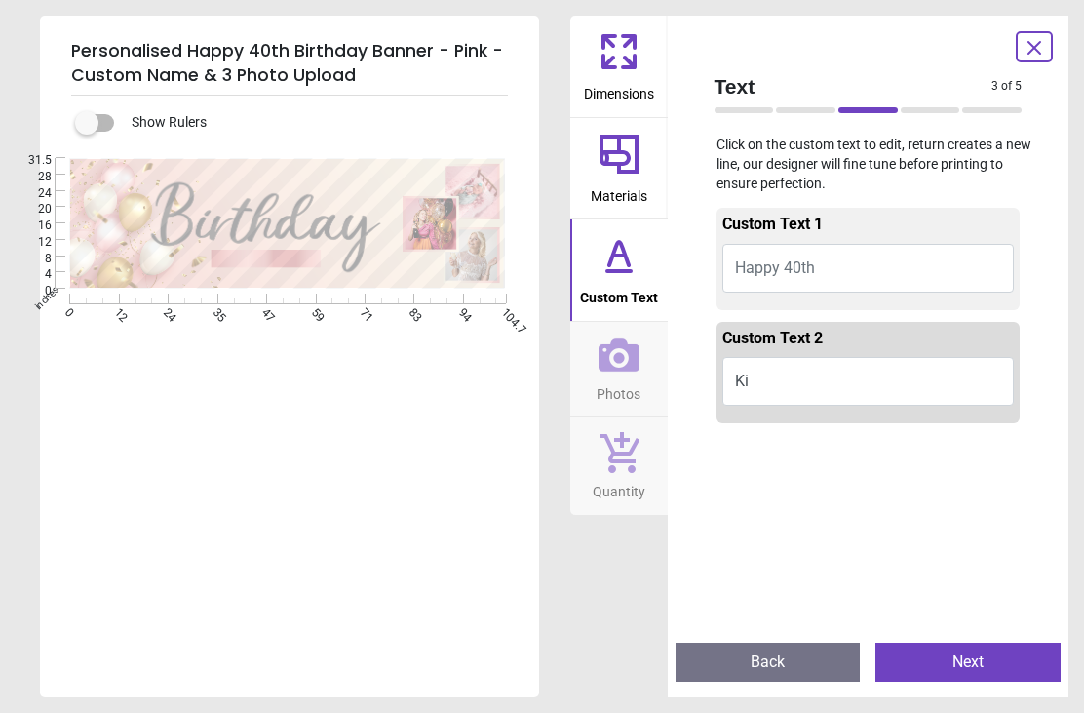
type textarea "*"
click at [829, 265] on button "Happy 40th" at bounding box center [869, 268] width 293 height 49
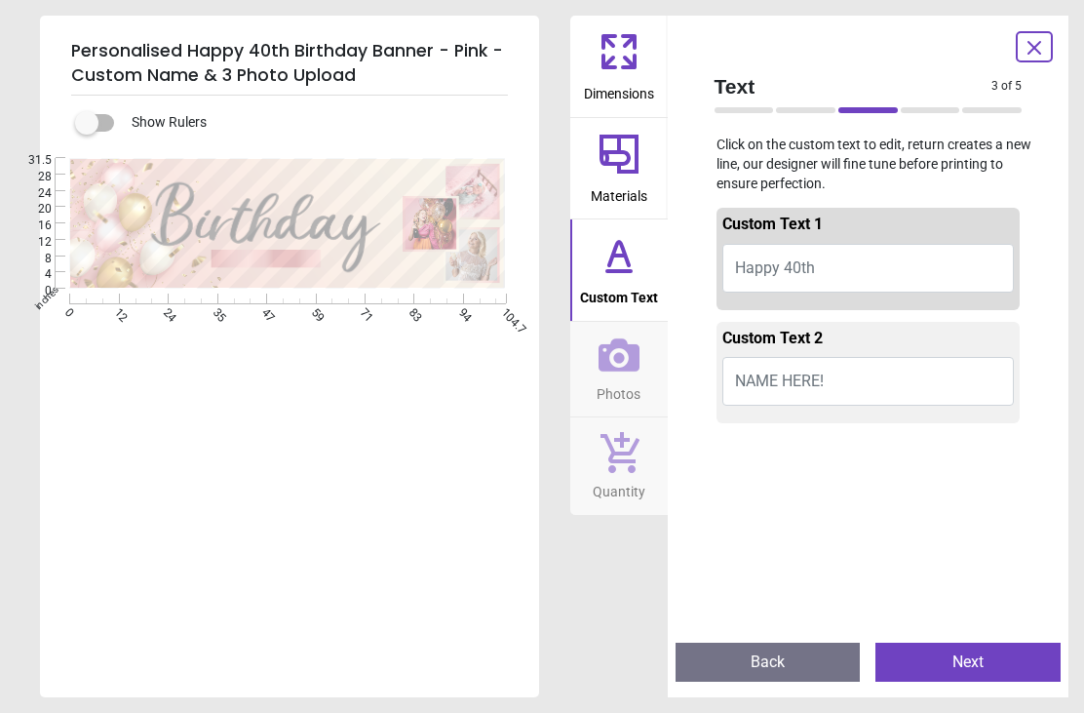
click at [815, 265] on span "Happy 40th" at bounding box center [775, 267] width 80 height 19
click at [821, 261] on button "Happy 40th" at bounding box center [869, 268] width 293 height 49
type textarea "*"
click at [726, 274] on button "Happy 40th" at bounding box center [869, 268] width 293 height 49
type textarea "*"
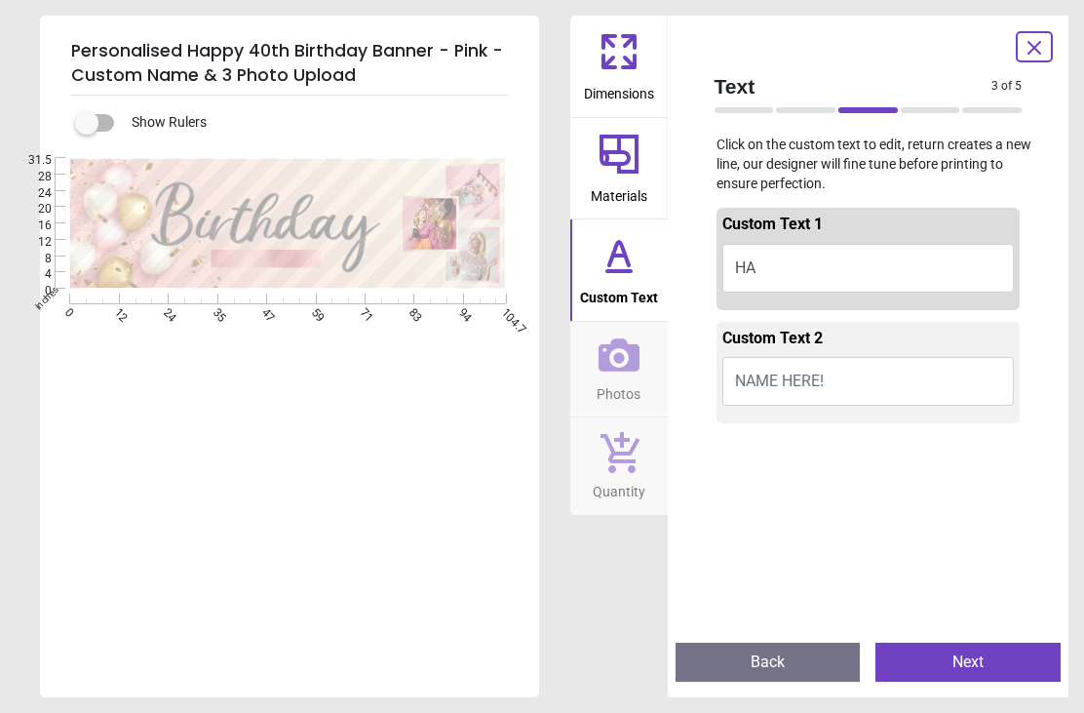
type textarea "*"
